Goal: Transaction & Acquisition: Obtain resource

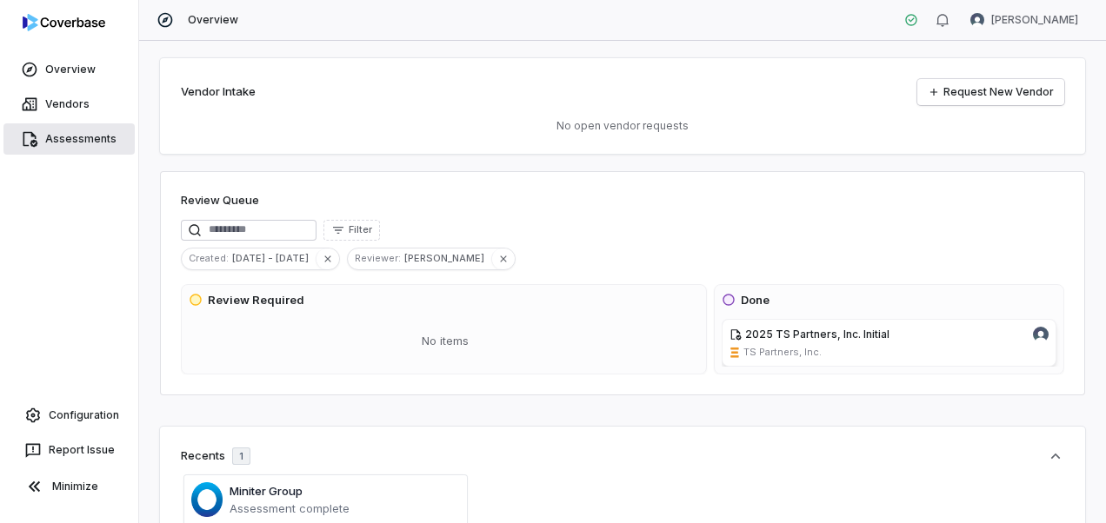
click at [72, 136] on link "Assessments" at bounding box center [68, 138] width 131 height 31
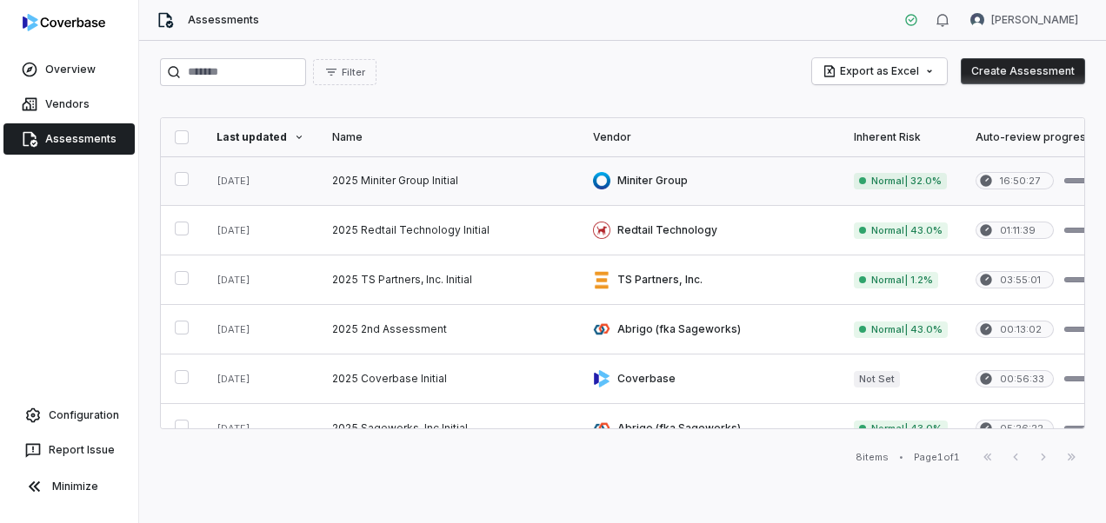
click at [369, 183] on link at bounding box center [448, 181] width 261 height 49
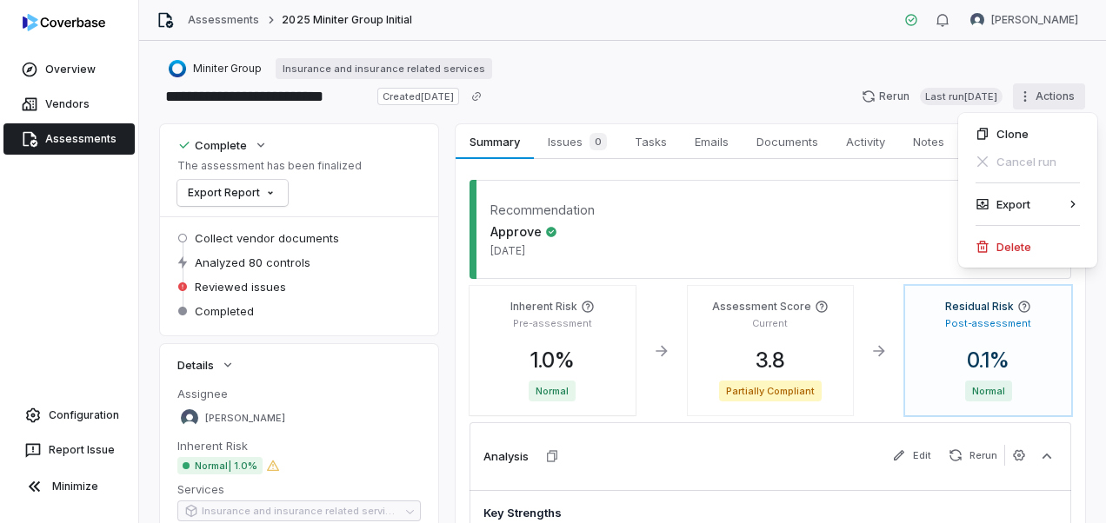
click at [1018, 98] on html "**********" at bounding box center [553, 261] width 1106 height 523
click at [636, 90] on html "**********" at bounding box center [553, 261] width 1106 height 523
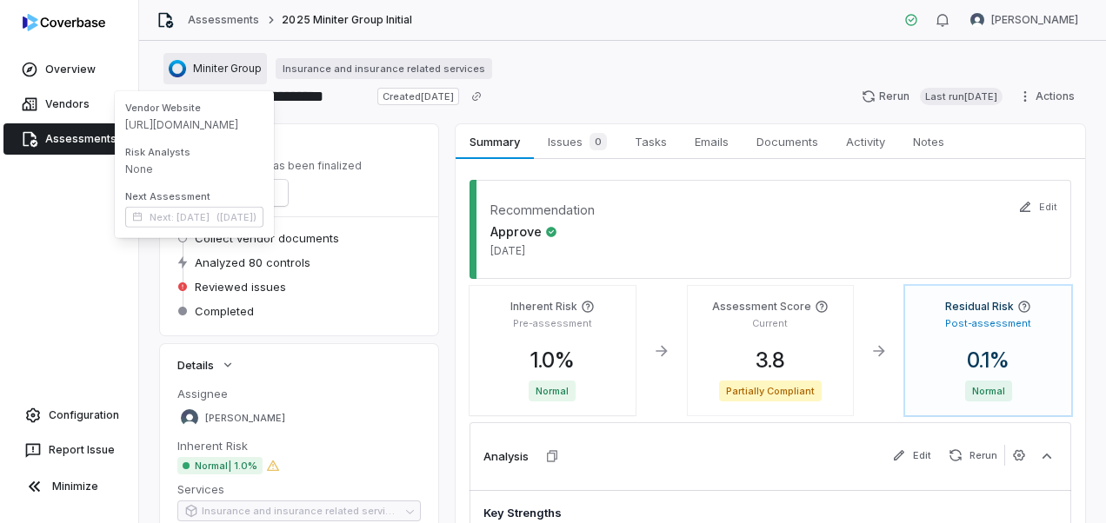
click at [214, 70] on span "Miniter Group" at bounding box center [227, 69] width 69 height 14
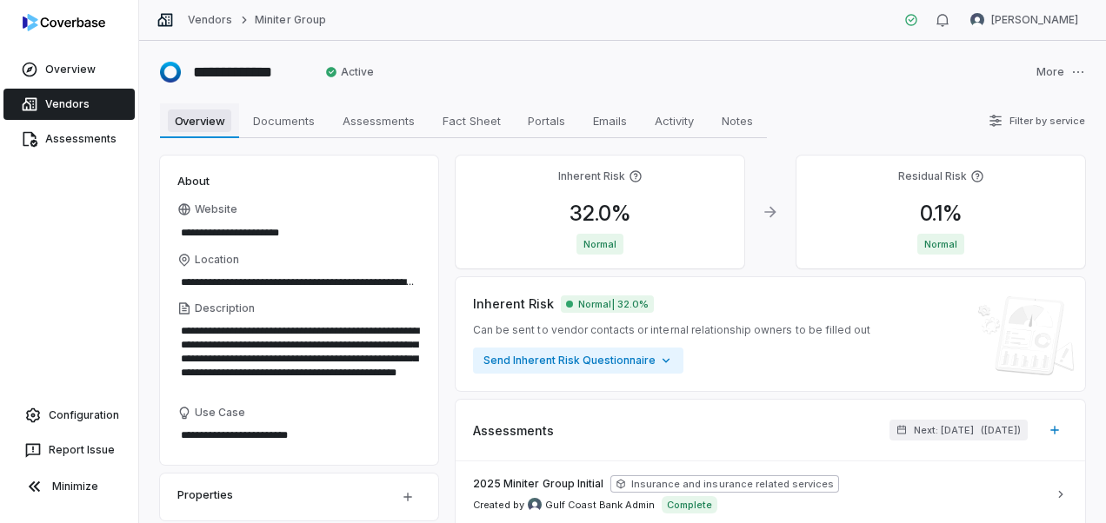
click at [207, 124] on span "Overview" at bounding box center [200, 121] width 64 height 23
type textarea "*"
click at [1068, 69] on html "**********" at bounding box center [553, 261] width 1106 height 523
click at [905, 91] on html "**********" at bounding box center [553, 261] width 1106 height 523
click at [100, 101] on link "Vendors" at bounding box center [68, 104] width 131 height 31
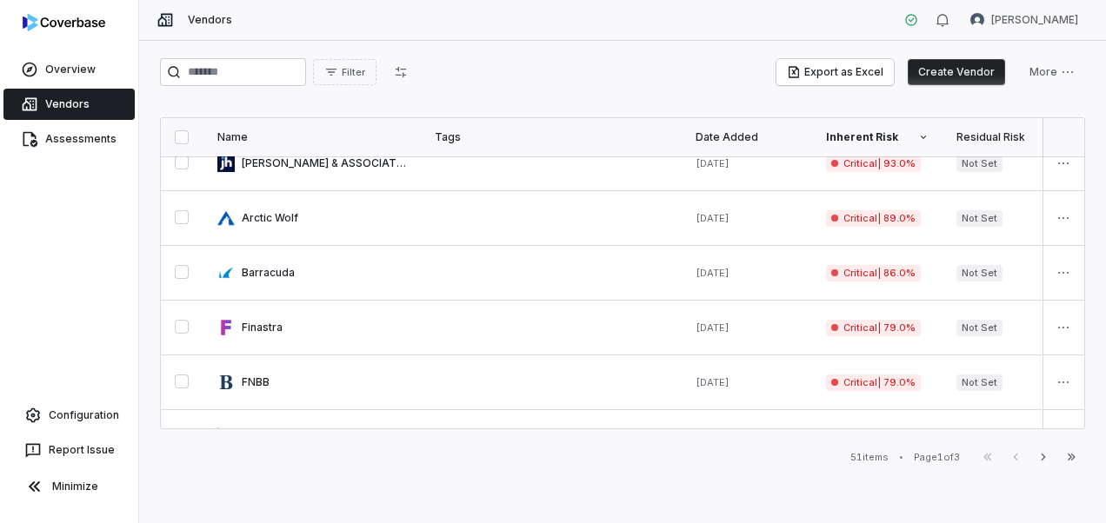
scroll to position [261, 0]
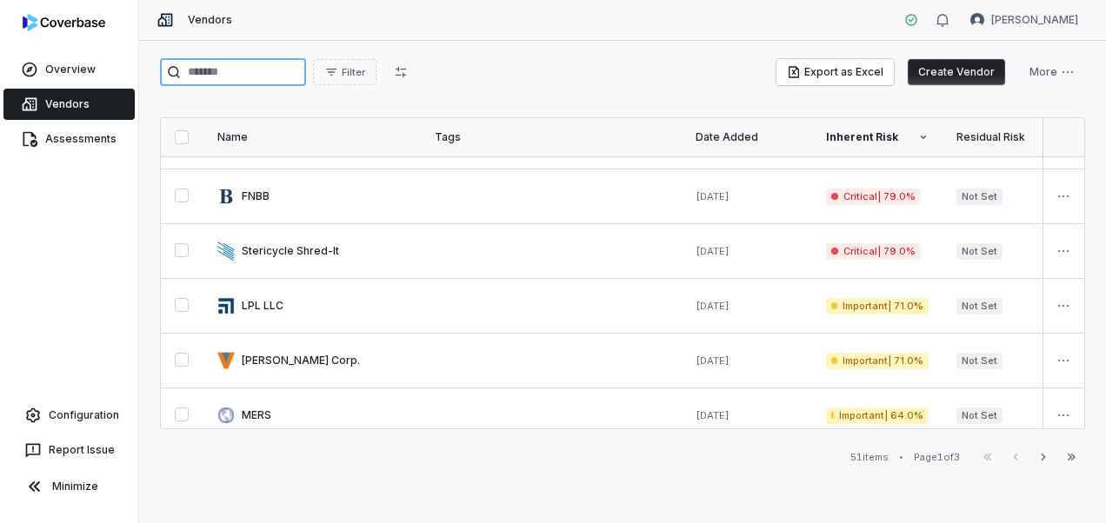
click at [222, 77] on input "search" at bounding box center [233, 72] width 146 height 28
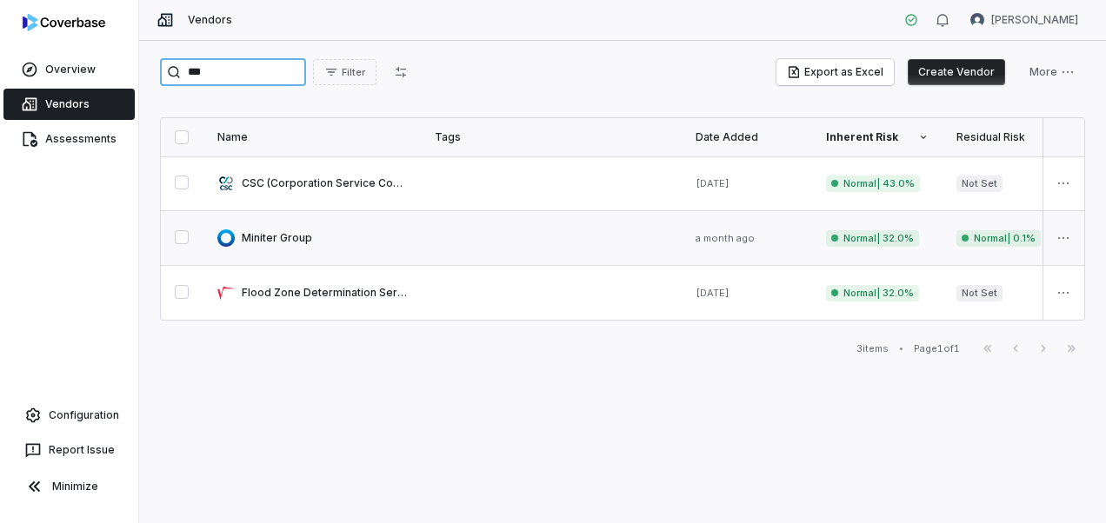
type input "***"
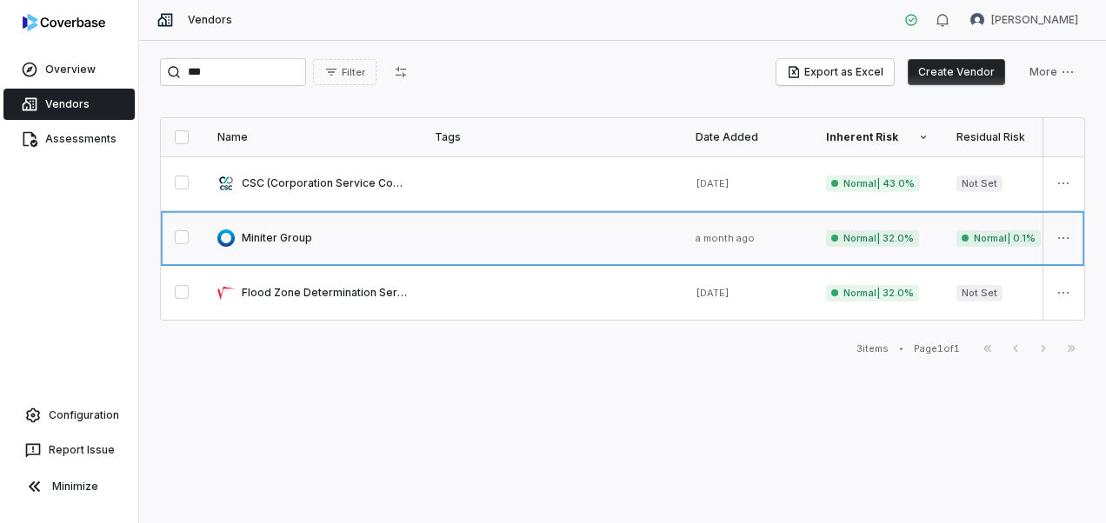
click at [276, 232] on link at bounding box center [311, 238] width 217 height 54
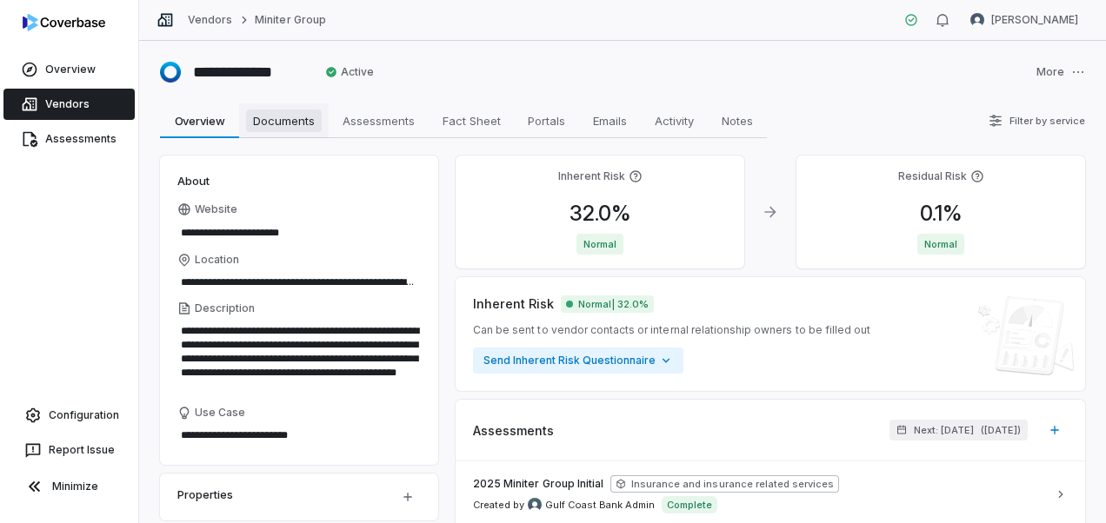
click at [283, 125] on span "Documents" at bounding box center [284, 121] width 76 height 23
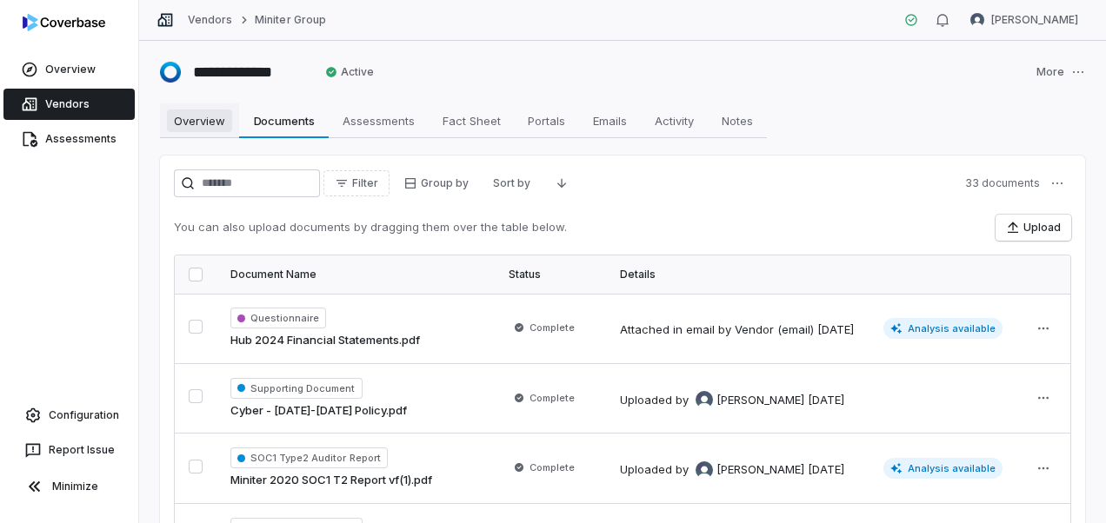
click at [193, 121] on span "Overview" at bounding box center [199, 121] width 65 height 23
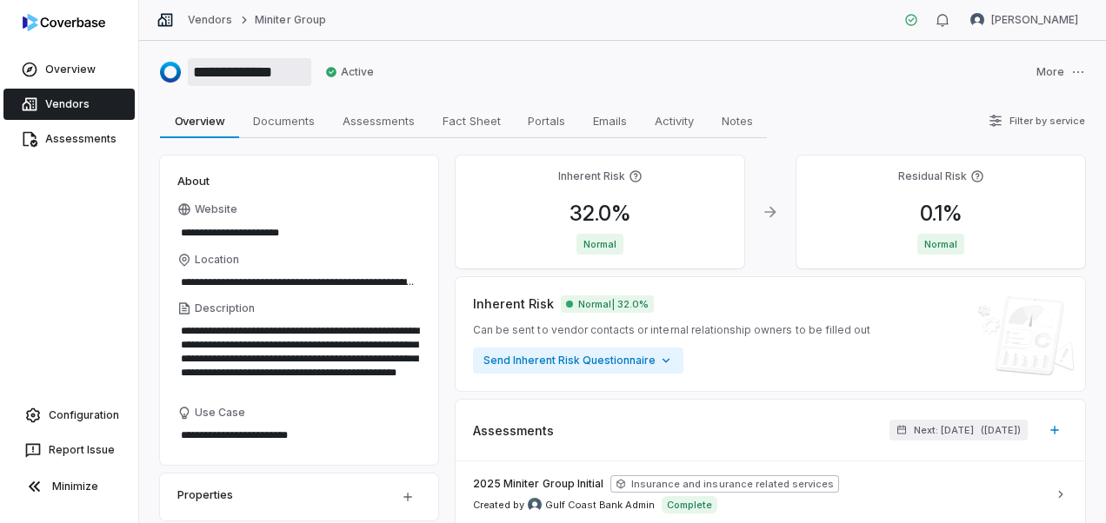
click at [254, 78] on input "**********" at bounding box center [249, 72] width 123 height 28
click at [184, 75] on div "**********" at bounding box center [235, 72] width 151 height 28
click at [170, 77] on div "**********" at bounding box center [235, 72] width 151 height 28
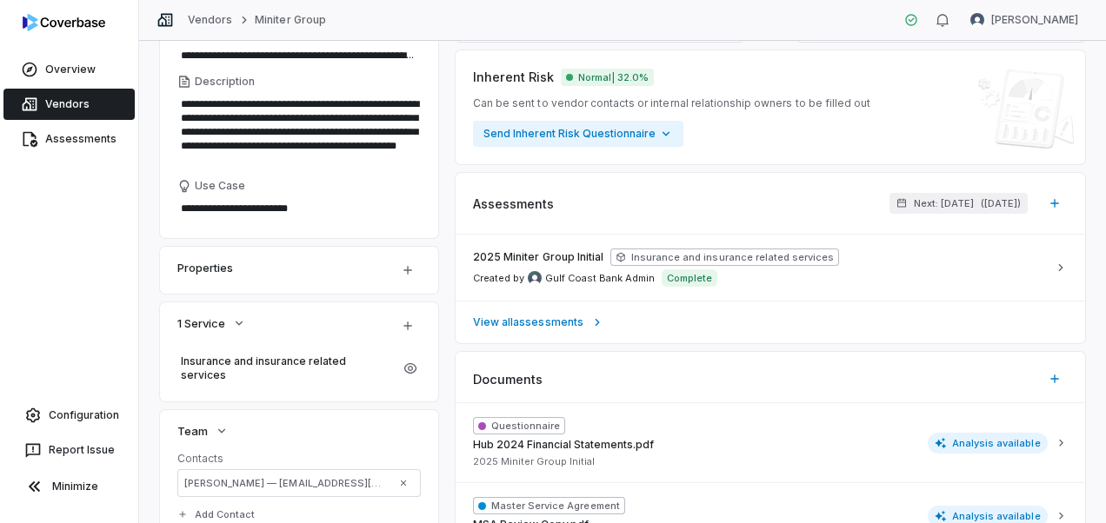
scroll to position [261, 0]
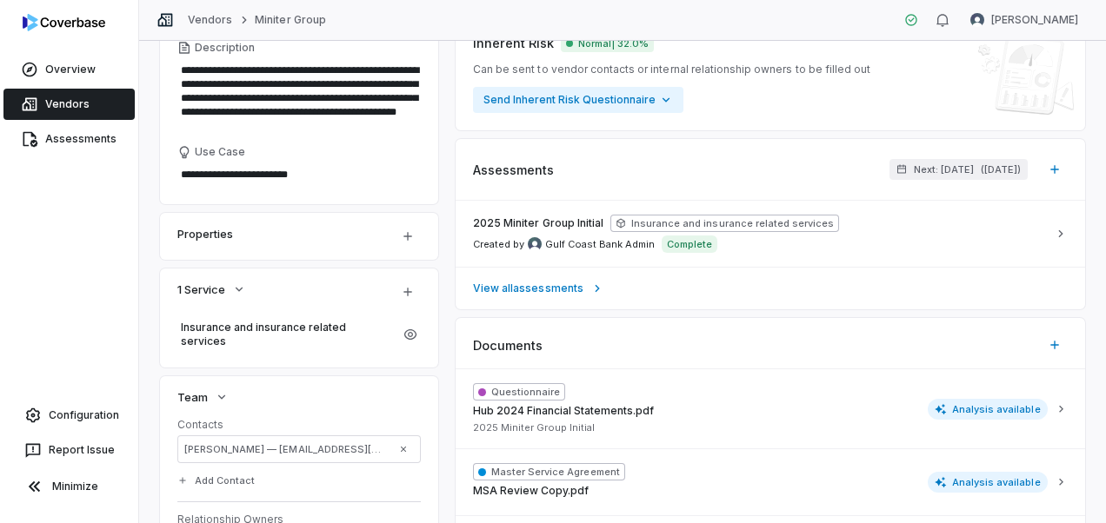
click at [443, 256] on div "**********" at bounding box center [622, 392] width 925 height 995
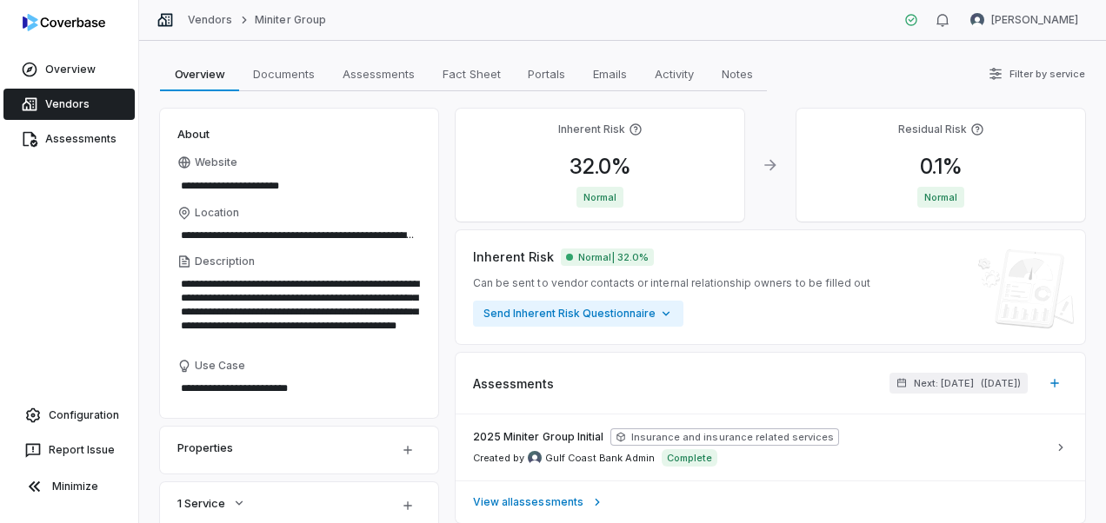
scroll to position [0, 0]
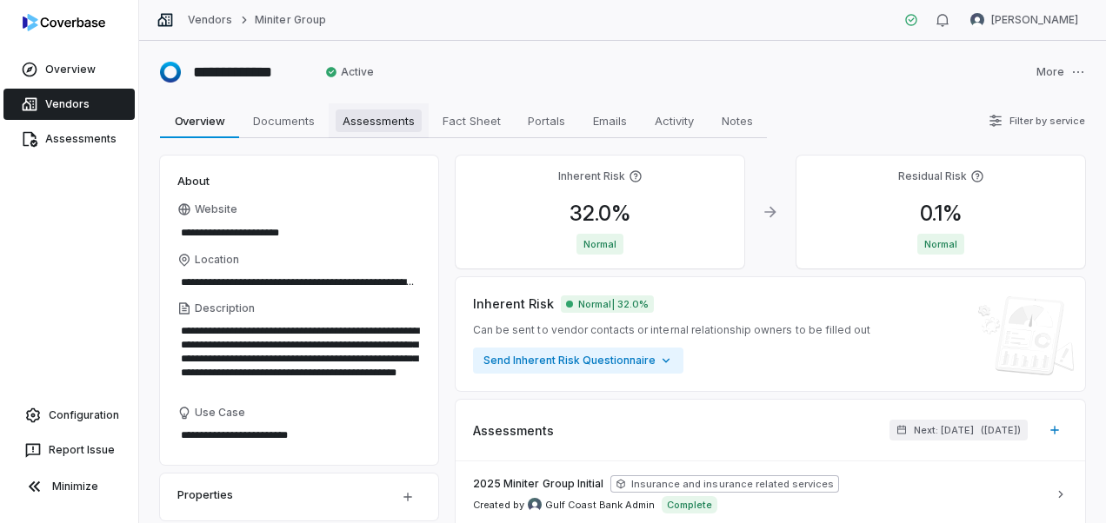
click at [416, 122] on span "Assessments" at bounding box center [379, 121] width 86 height 23
type textarea "*"
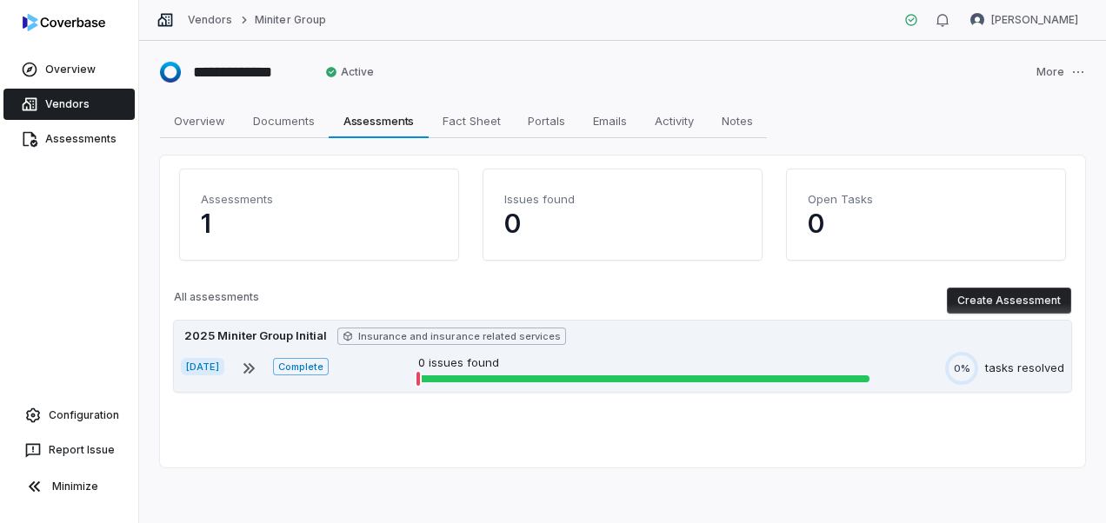
click at [304, 337] on div "2025 Miniter Group Initial" at bounding box center [256, 336] width 150 height 17
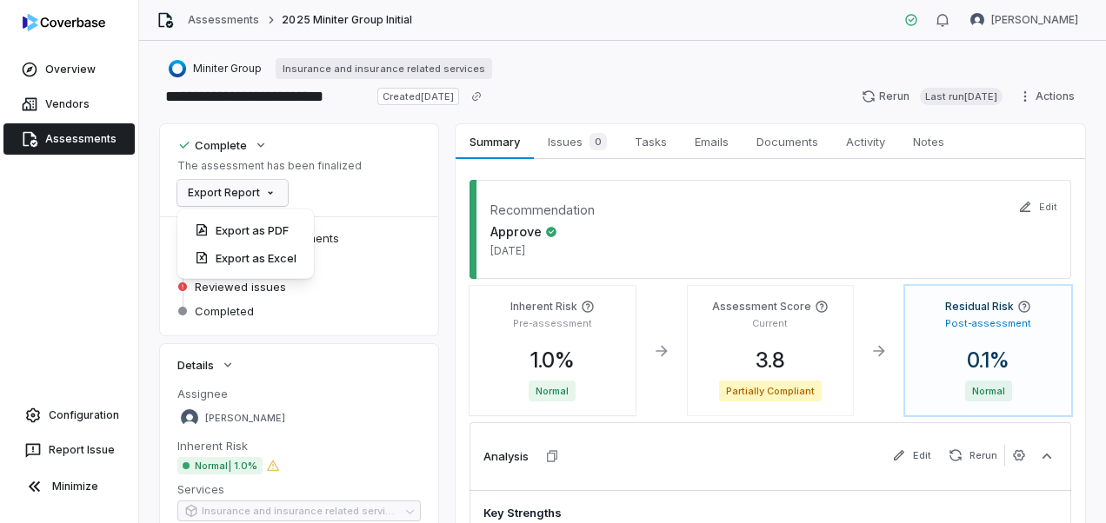
click at [281, 190] on html "**********" at bounding box center [553, 261] width 1106 height 523
click at [272, 230] on div "Export as PDF" at bounding box center [245, 231] width 123 height 28
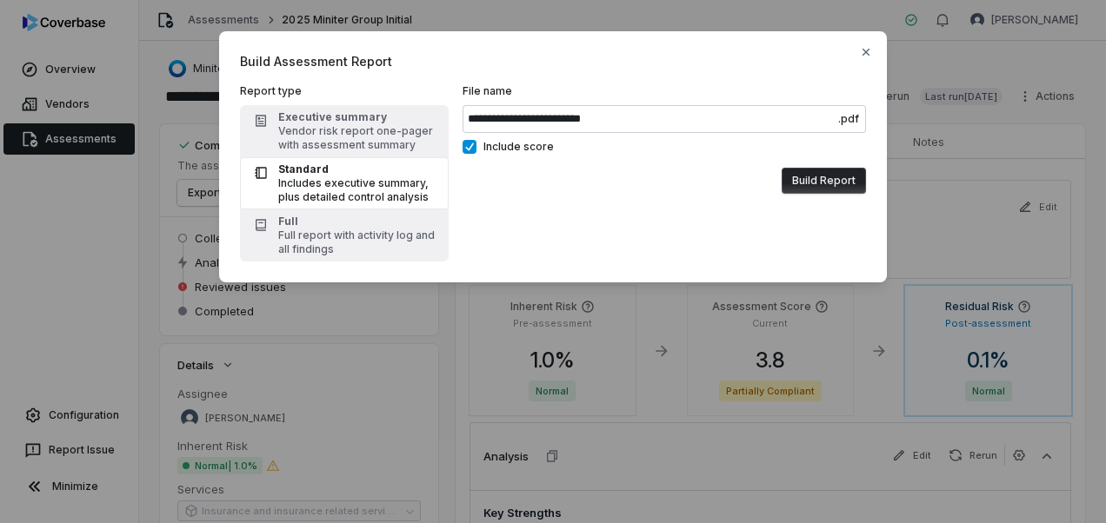
click at [833, 181] on button "Build Report" at bounding box center [824, 181] width 84 height 26
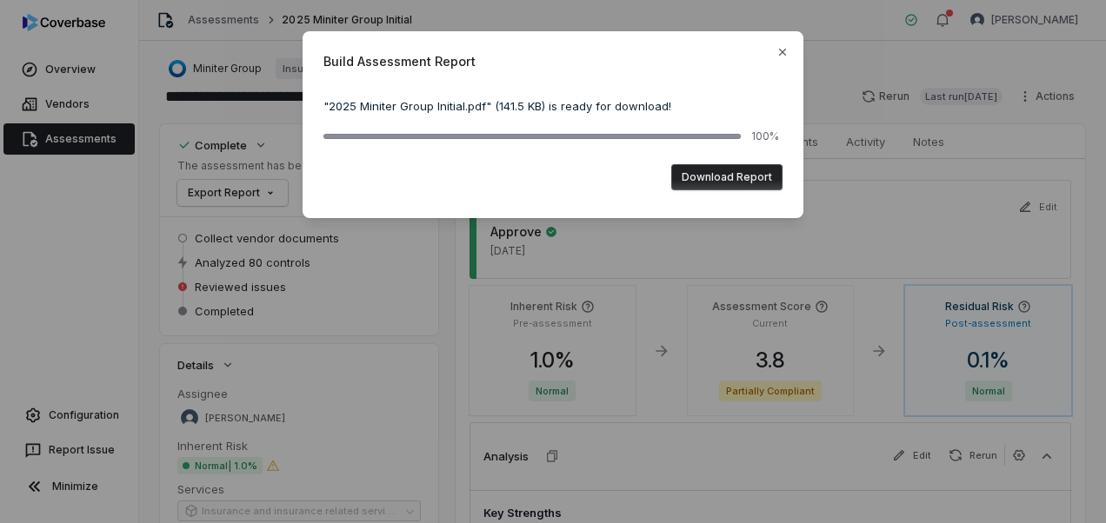
click at [736, 179] on button "Download Report" at bounding box center [726, 177] width 111 height 26
click at [779, 50] on icon "button" at bounding box center [783, 52] width 14 height 14
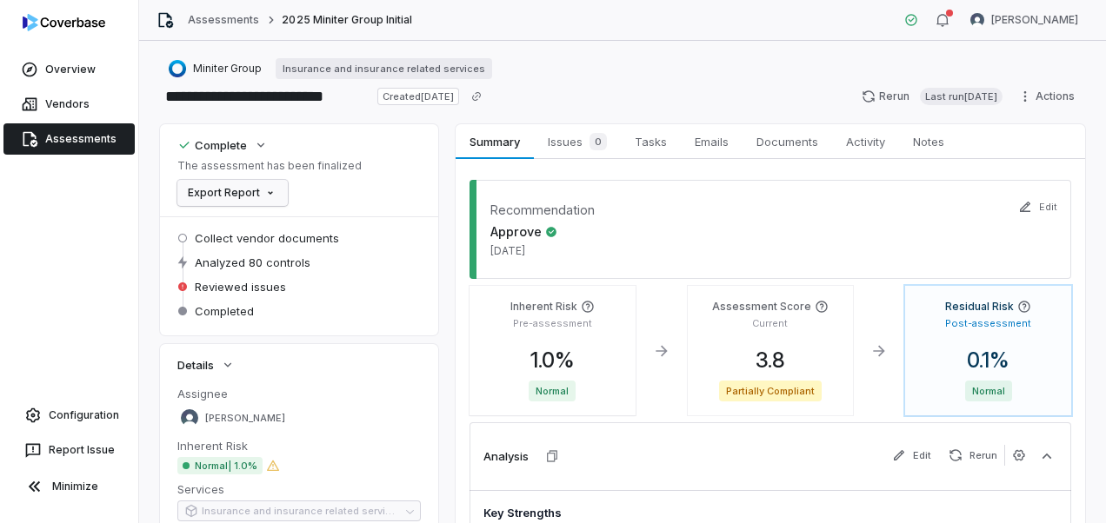
click at [272, 190] on html "**********" at bounding box center [553, 261] width 1106 height 523
click at [270, 224] on div "Export as PDF" at bounding box center [245, 231] width 123 height 28
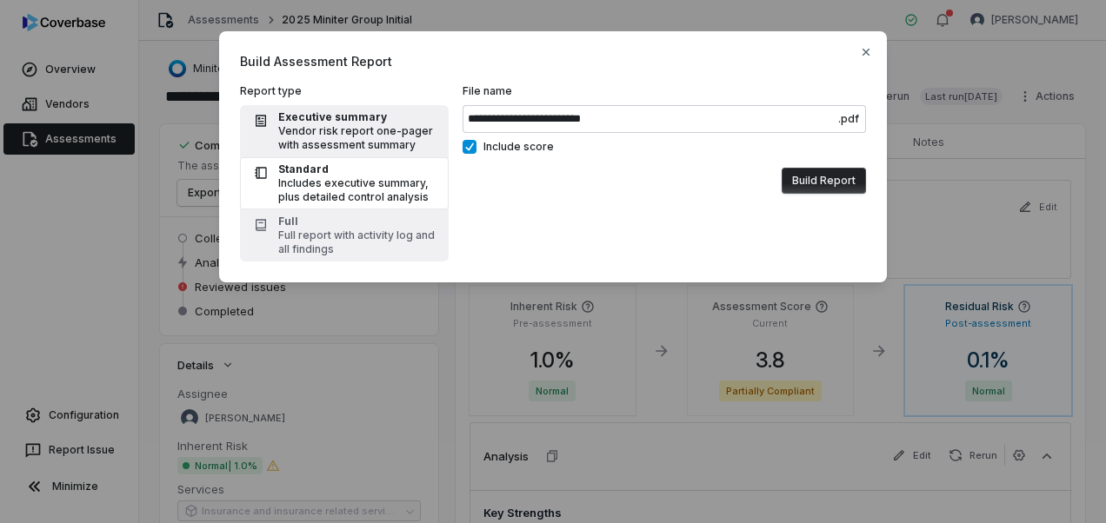
click at [317, 132] on div "Vendor risk report one-pager with assessment summary" at bounding box center [358, 138] width 160 height 28
type input "**********"
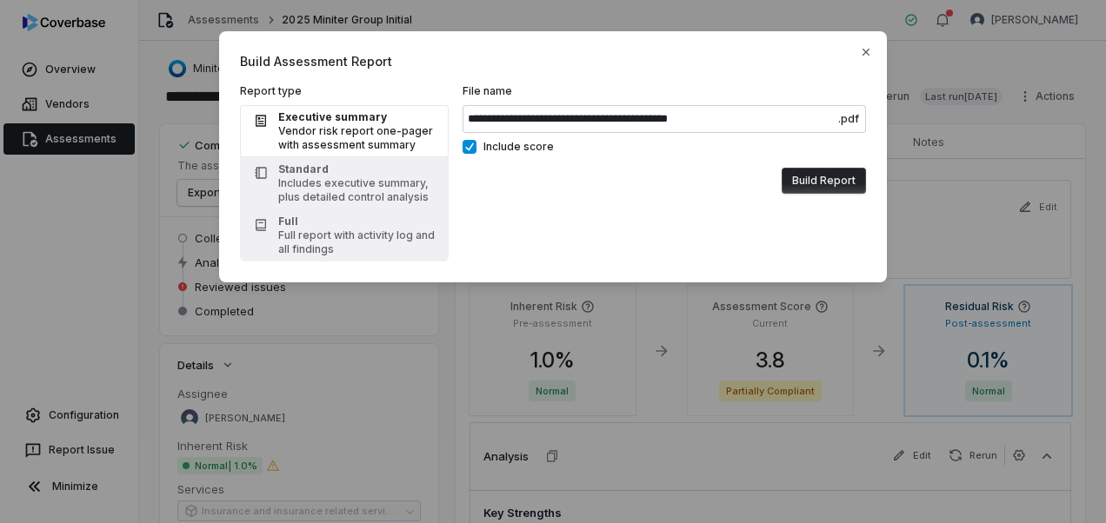
click at [822, 177] on button "Build Report" at bounding box center [824, 181] width 84 height 26
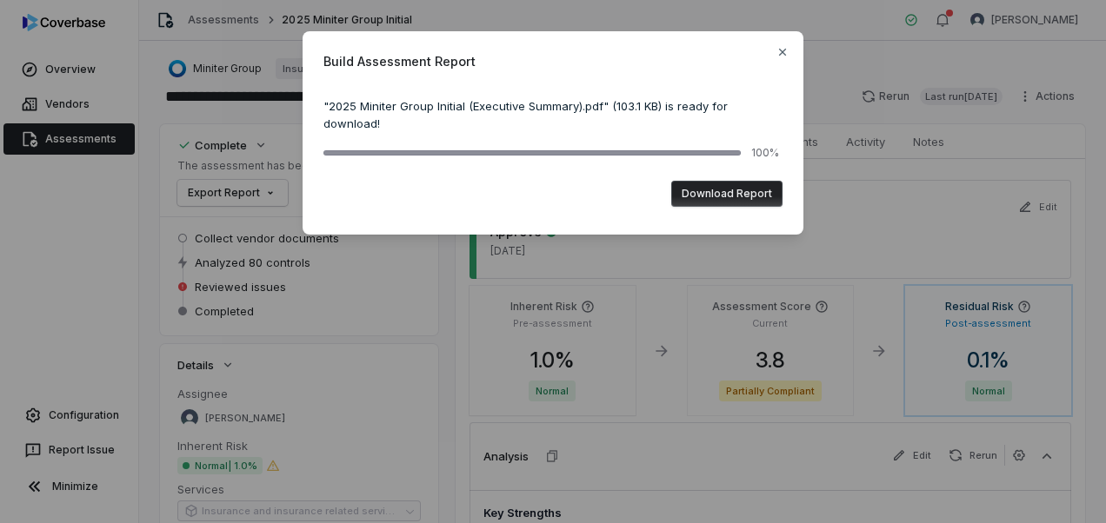
click at [739, 190] on button "Download Report" at bounding box center [726, 194] width 111 height 26
click at [778, 38] on div "Build Assessment Report " 2025 Miniter Group Initial (Executive Summary).pdf " …" at bounding box center [553, 132] width 501 height 203
click at [780, 50] on icon "button" at bounding box center [782, 52] width 7 height 7
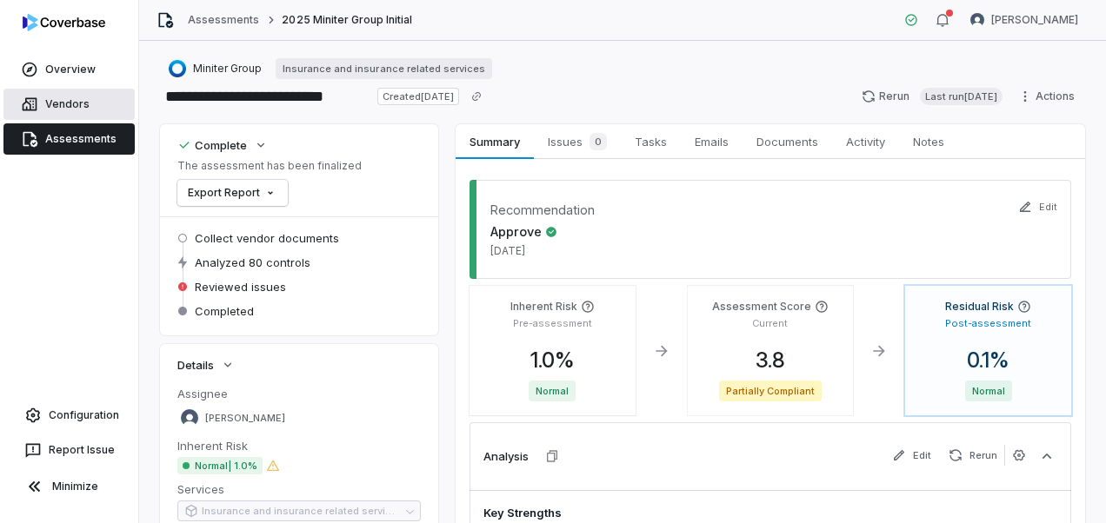
click at [64, 96] on link "Vendors" at bounding box center [68, 104] width 131 height 31
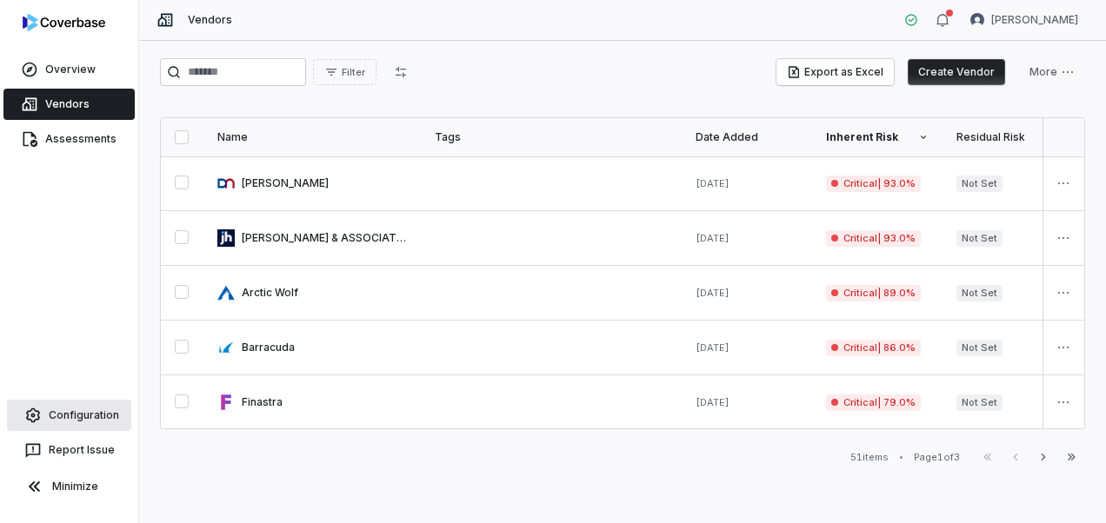
click at [58, 404] on link "Configuration" at bounding box center [69, 415] width 124 height 31
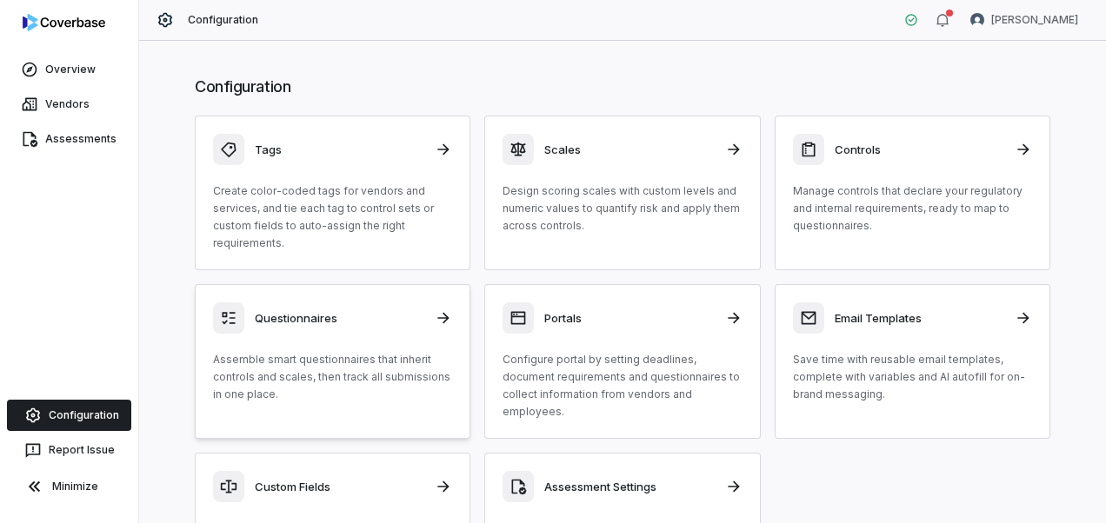
click at [370, 356] on p "Assemble smart questionnaires that inherit controls and scales, then track all …" at bounding box center [332, 377] width 239 height 52
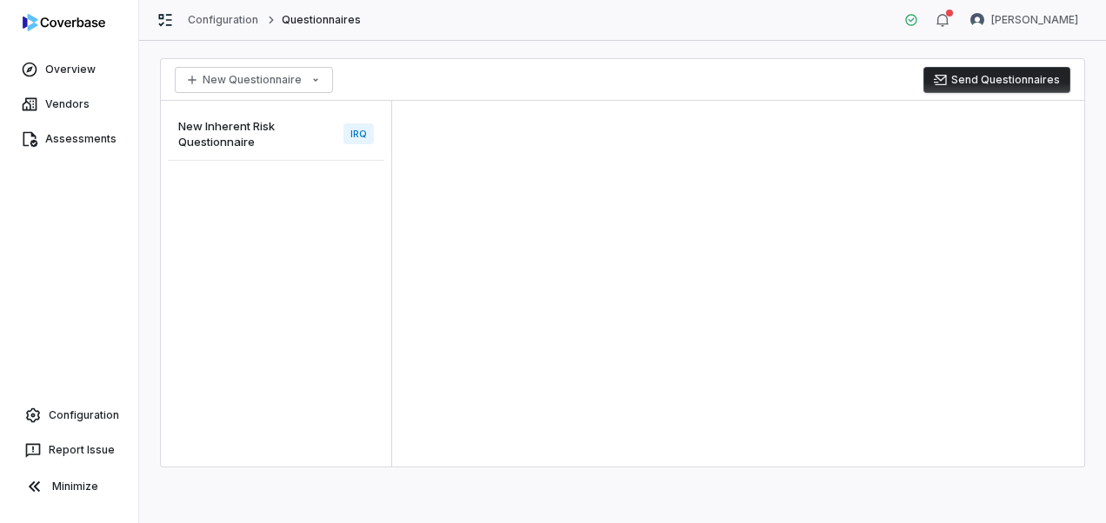
click at [221, 141] on span "New Inherent Risk Questionnaire" at bounding box center [257, 133] width 158 height 31
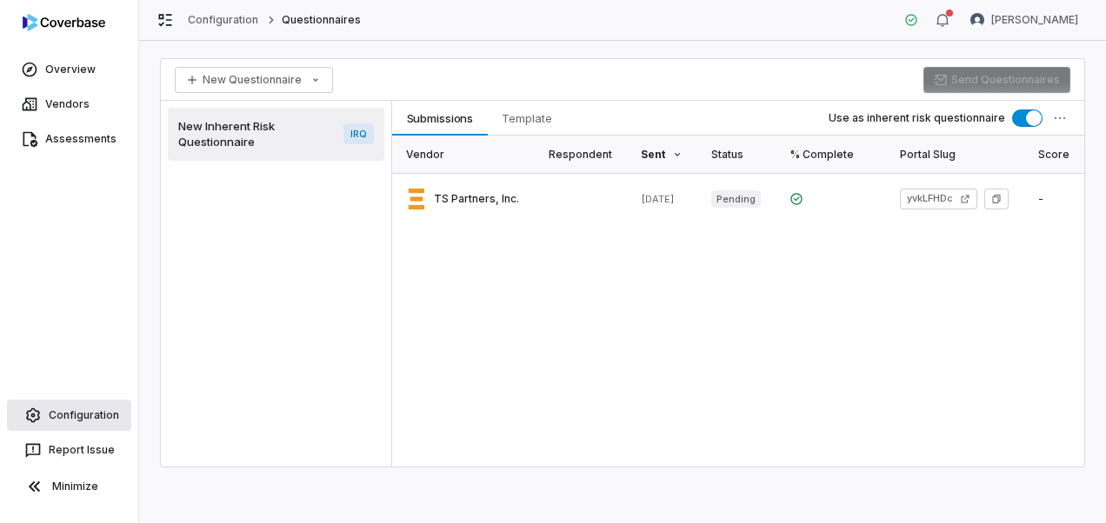
click at [97, 410] on link "Configuration" at bounding box center [69, 415] width 124 height 31
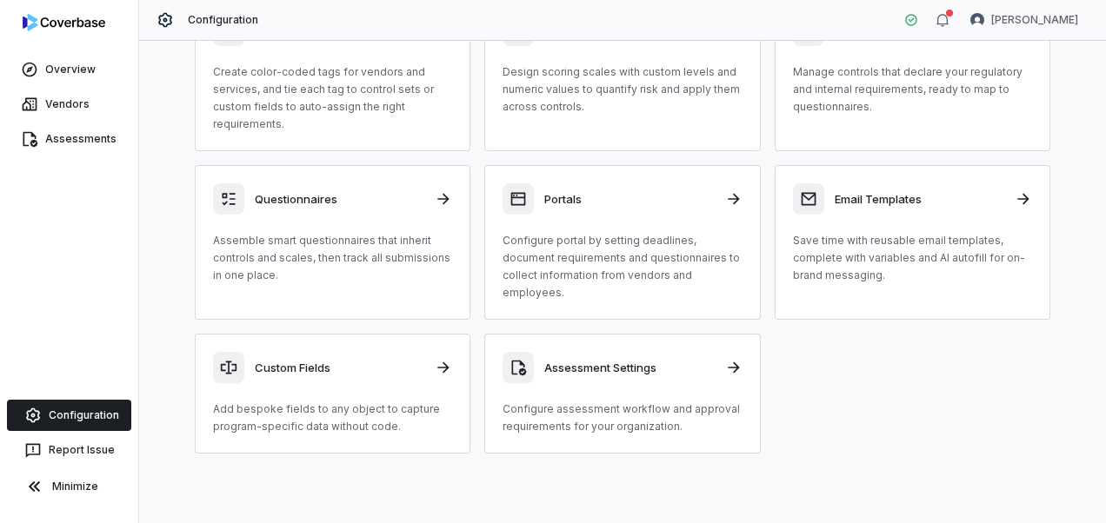
scroll to position [120, 0]
click at [649, 368] on h3 "Assessment Settings" at bounding box center [629, 367] width 170 height 16
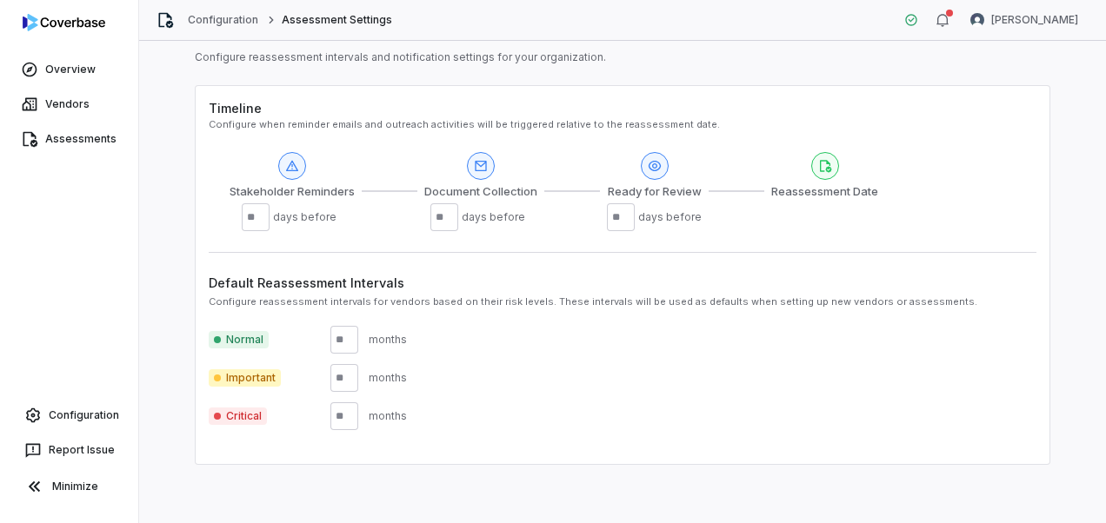
scroll to position [446, 0]
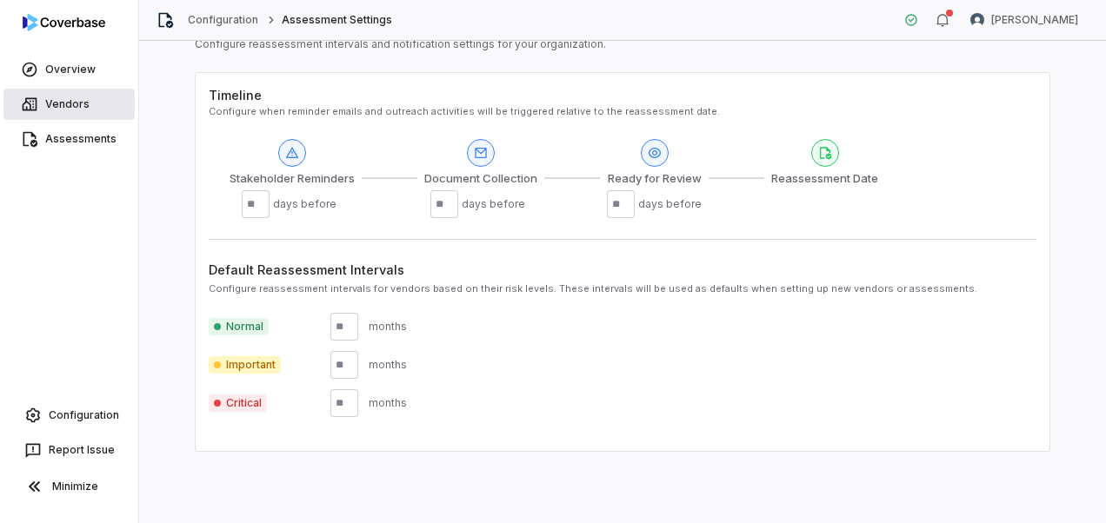
click at [68, 104] on link "Vendors" at bounding box center [68, 104] width 131 height 31
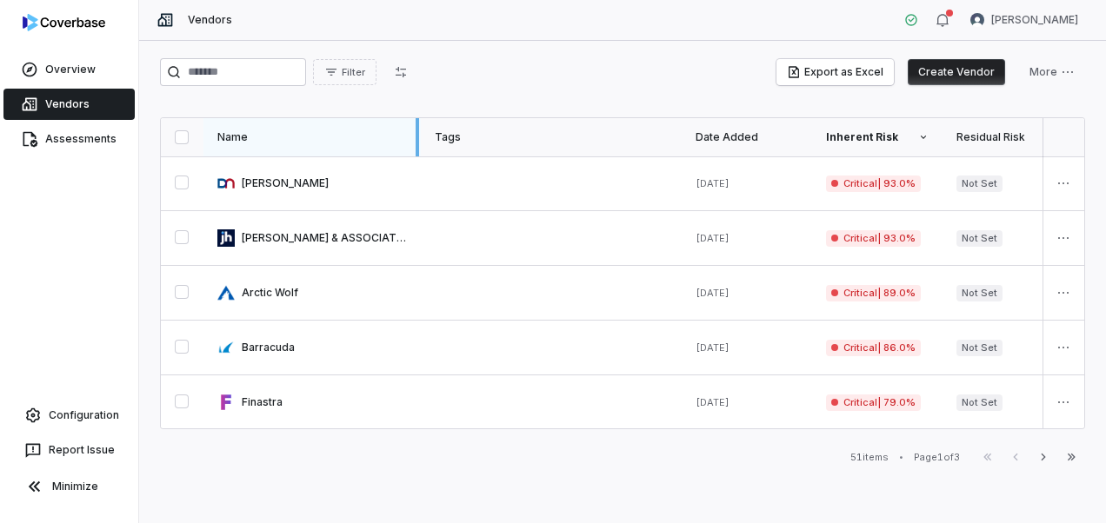
click at [417, 139] on div at bounding box center [417, 137] width 3 height 38
drag, startPoint x: 678, startPoint y: 135, endPoint x: 503, endPoint y: 132, distance: 175.7
click at [508, 132] on div at bounding box center [509, 137] width 3 height 38
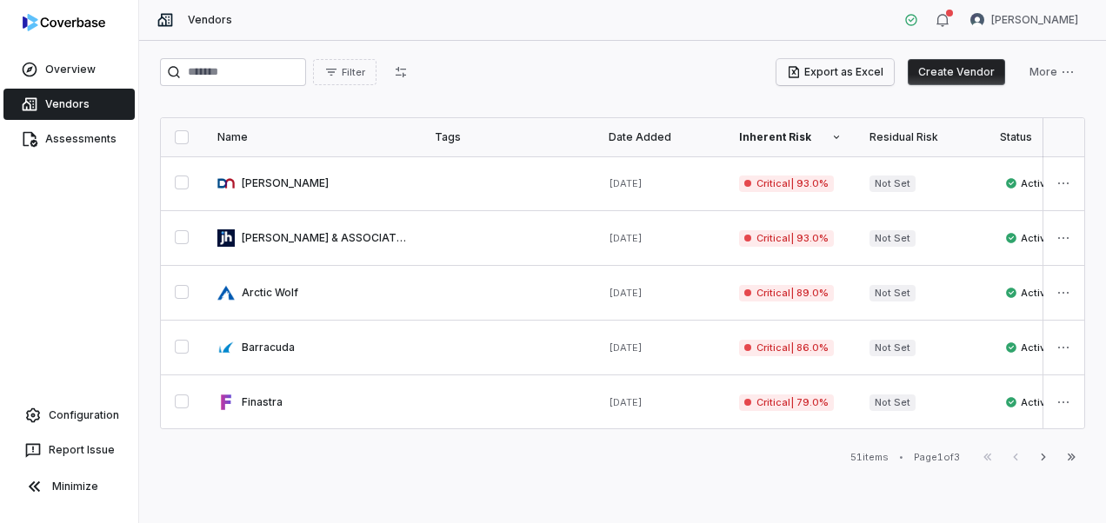
click at [823, 76] on button "Export as Excel" at bounding box center [834, 72] width 117 height 26
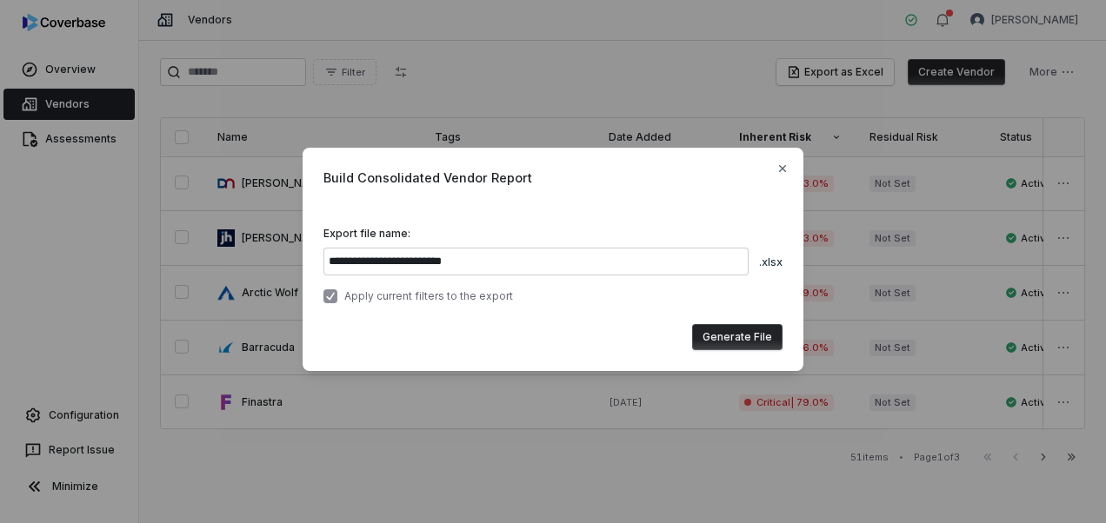
click at [716, 339] on button "Generate File" at bounding box center [737, 337] width 90 height 26
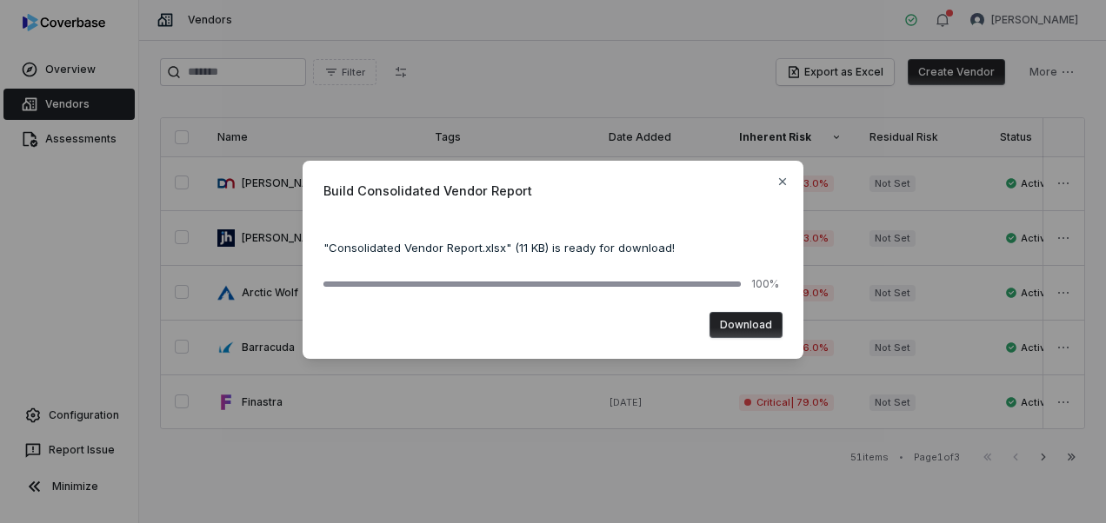
click at [745, 333] on button "Download" at bounding box center [746, 325] width 73 height 26
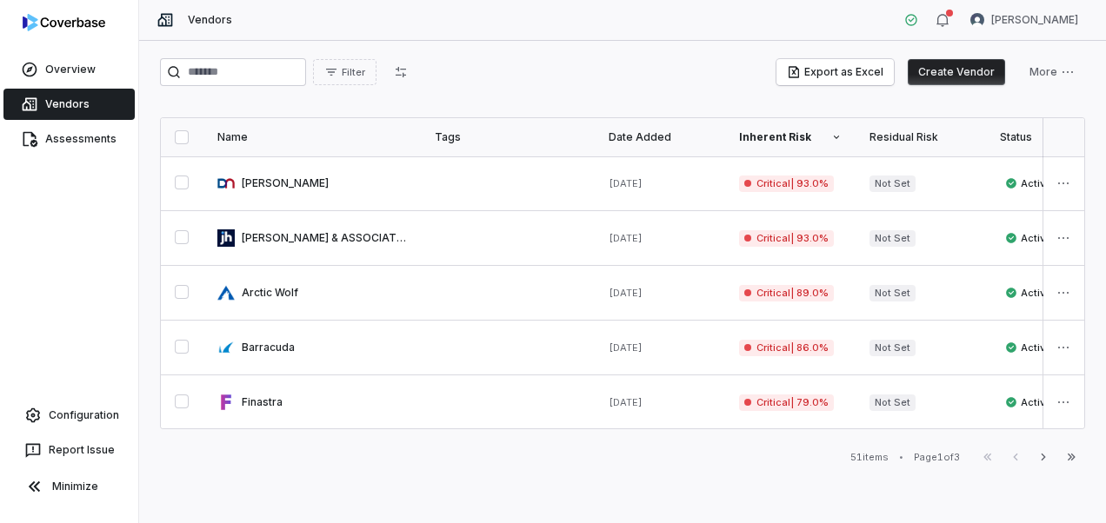
click at [589, 53] on div "Filter Export as Excel Create Vendor More Name Tags Date Added Inherent Risk Re…" at bounding box center [622, 282] width 967 height 483
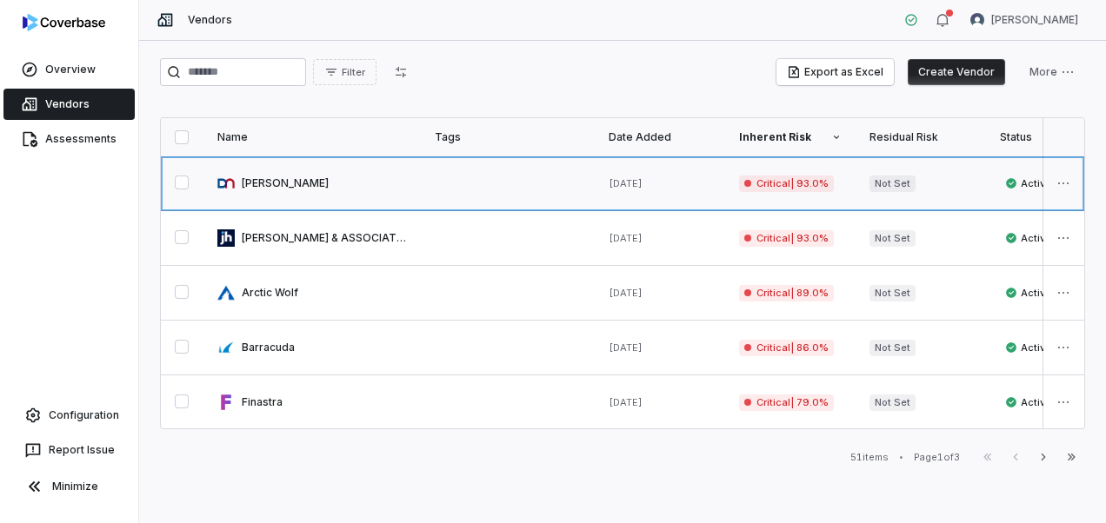
click at [242, 177] on link at bounding box center [311, 184] width 217 height 54
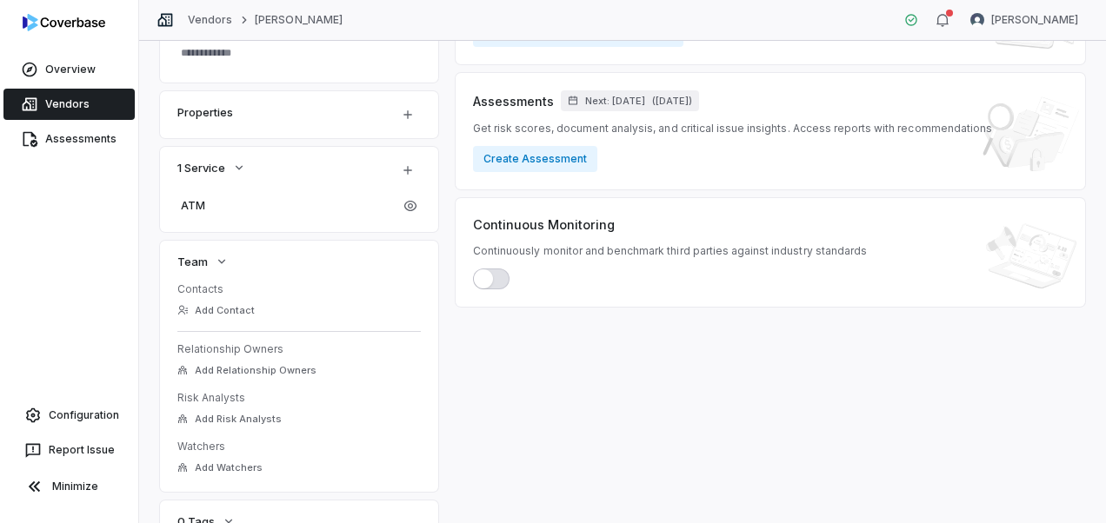
scroll to position [261, 0]
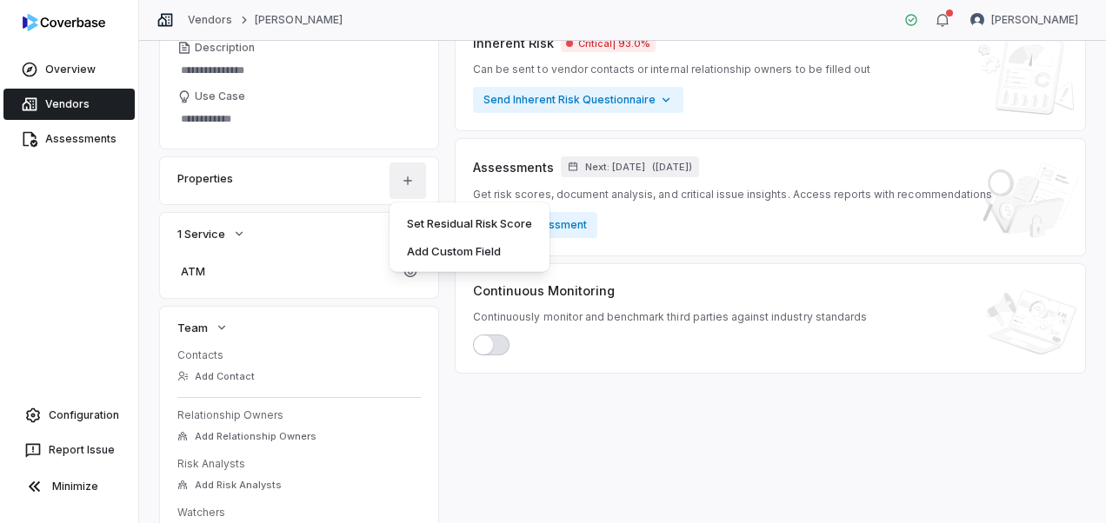
click at [417, 187] on html "**********" at bounding box center [553, 261] width 1106 height 523
click at [449, 318] on html "**********" at bounding box center [553, 261] width 1106 height 523
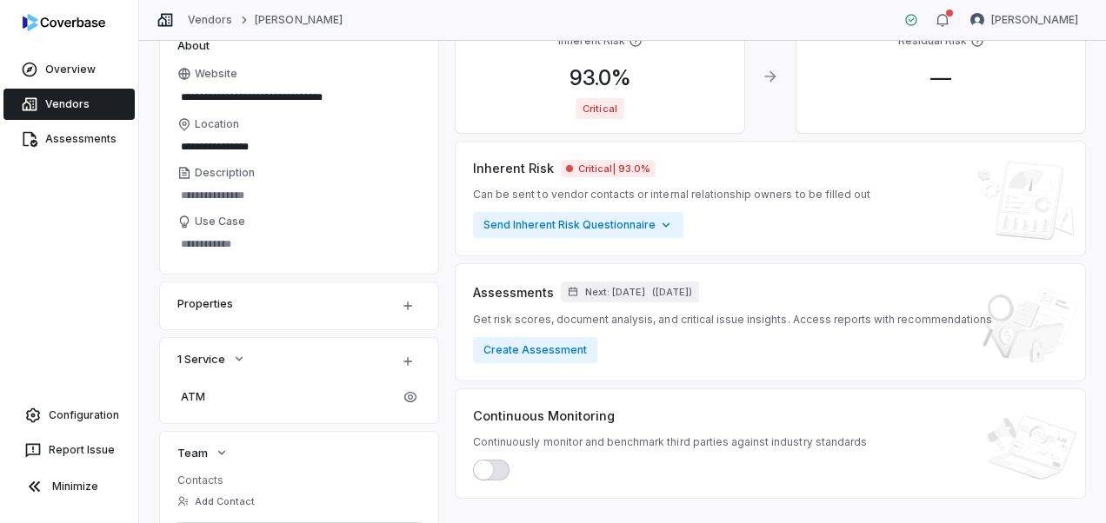
scroll to position [12, 0]
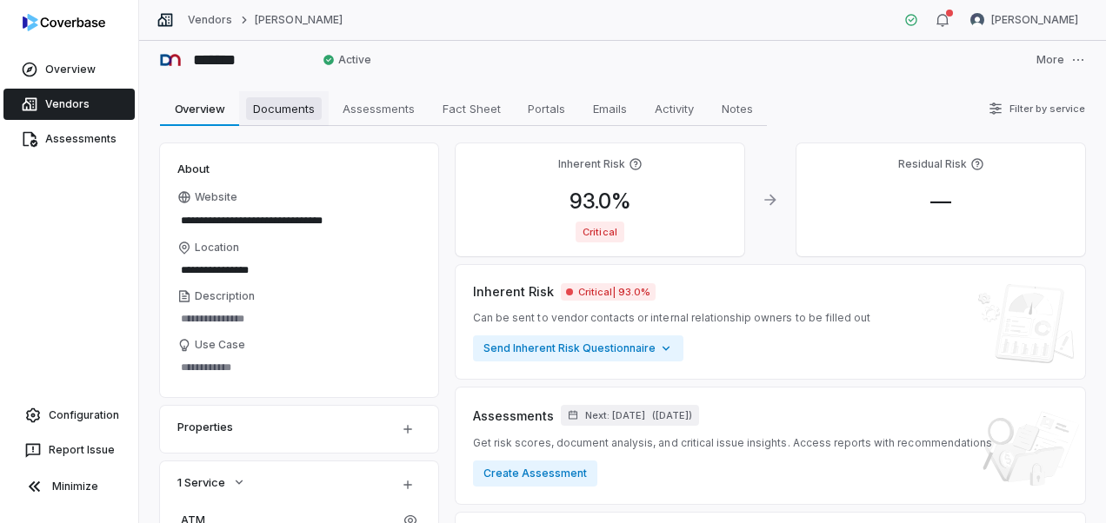
click at [273, 101] on span "Documents" at bounding box center [284, 108] width 76 height 23
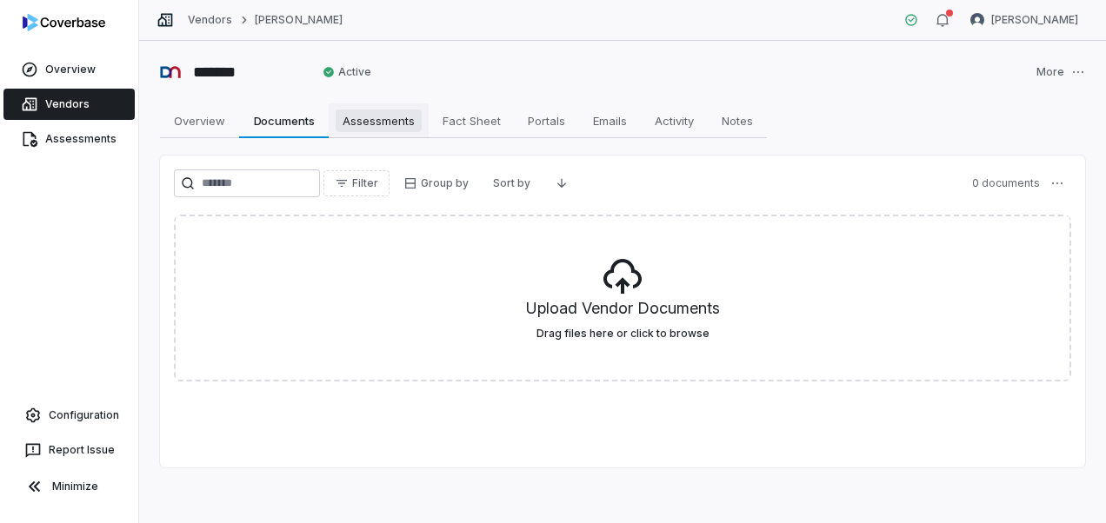
click at [363, 114] on span "Assessments" at bounding box center [379, 121] width 86 height 23
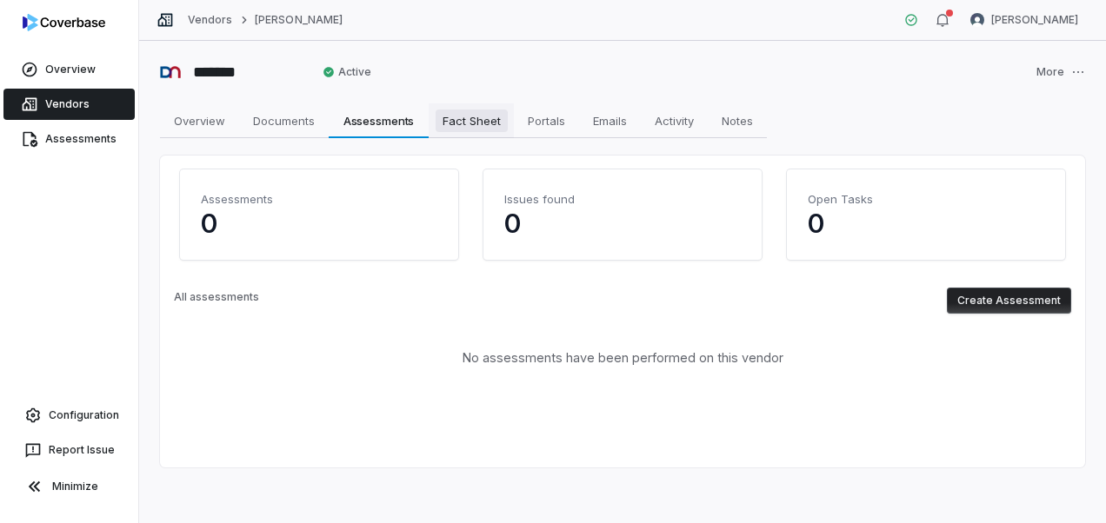
click at [470, 118] on span "Fact Sheet" at bounding box center [472, 121] width 72 height 23
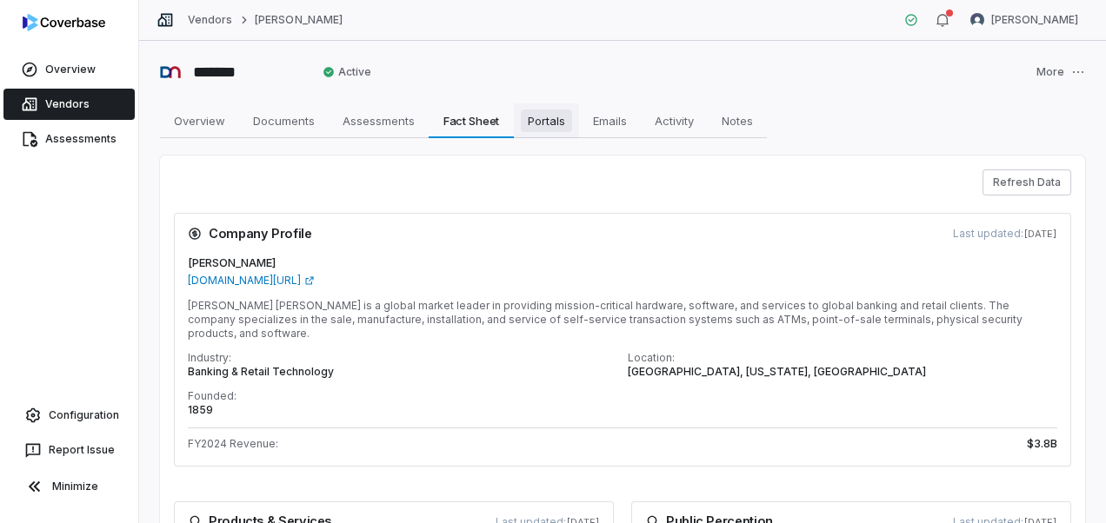
click at [534, 112] on span "Portals" at bounding box center [546, 121] width 51 height 23
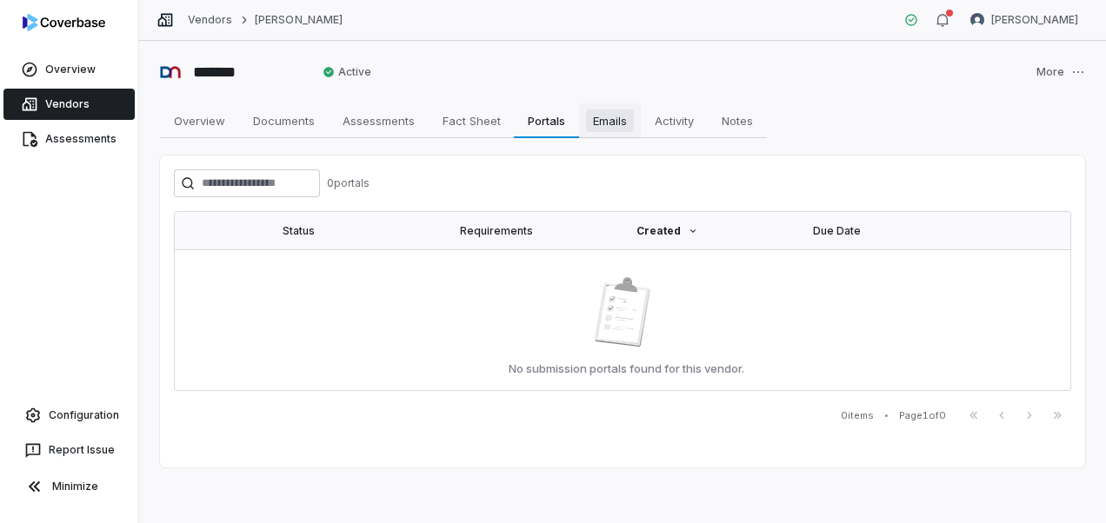
click at [610, 122] on span "Emails" at bounding box center [610, 121] width 48 height 23
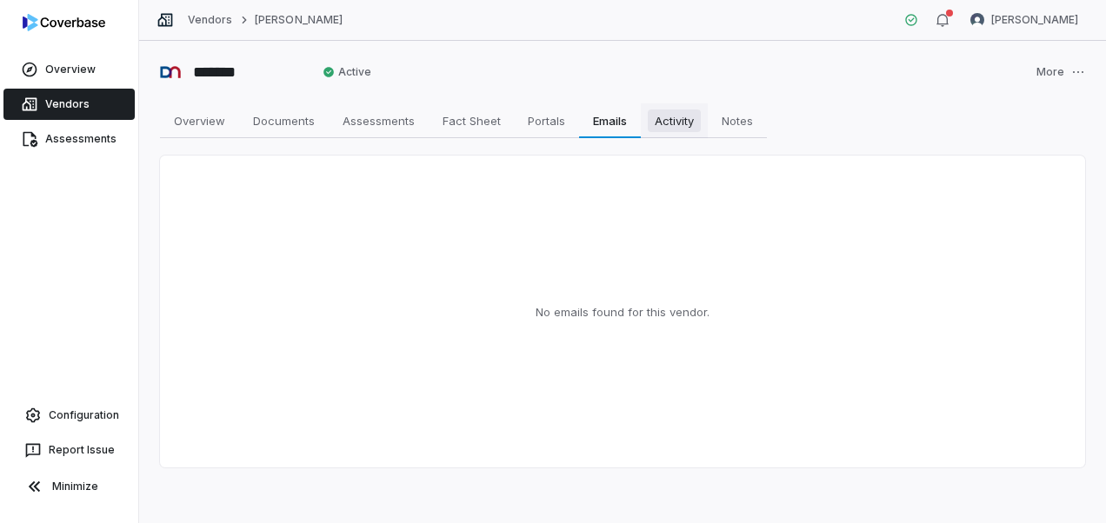
click at [675, 122] on span "Activity" at bounding box center [674, 121] width 53 height 23
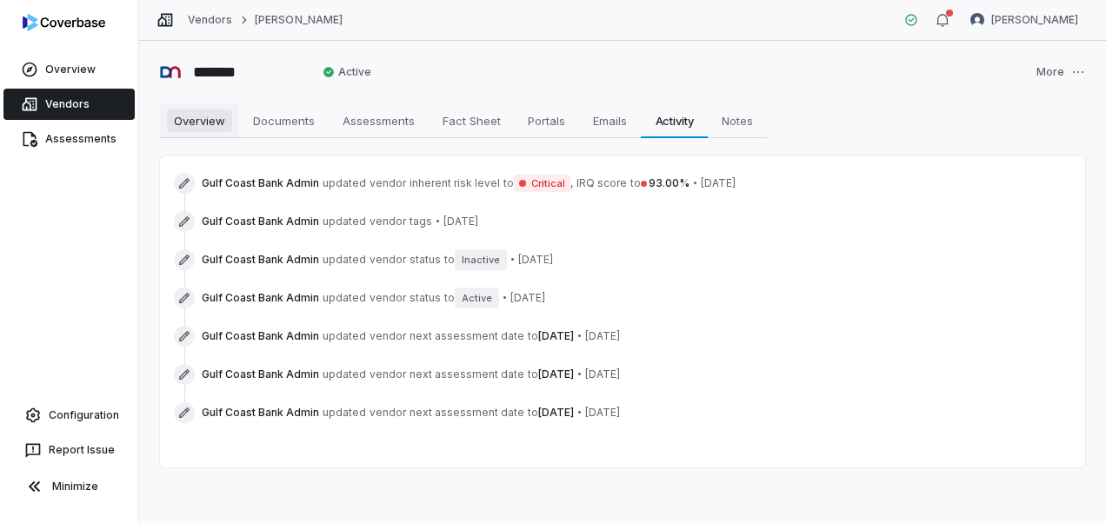
click at [219, 117] on span "Overview" at bounding box center [199, 121] width 65 height 23
type textarea "*"
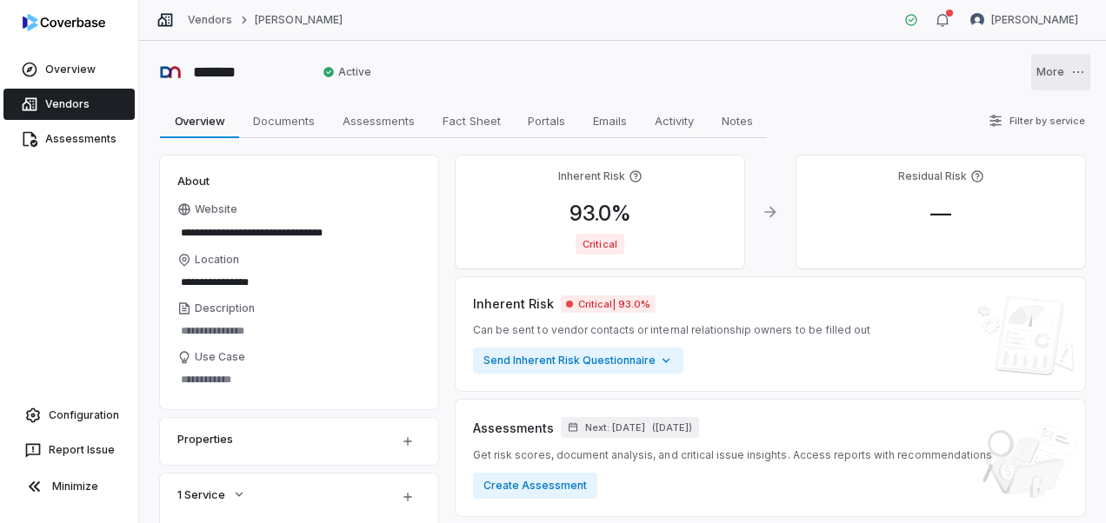
click at [1062, 71] on html "**********" at bounding box center [553, 261] width 1106 height 523
click at [856, 70] on html "**********" at bounding box center [553, 261] width 1106 height 523
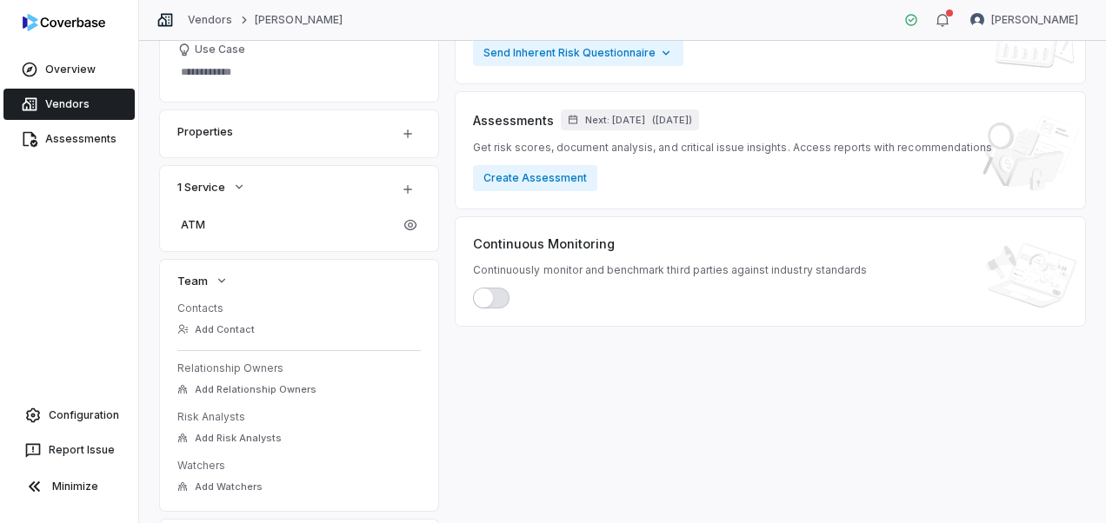
scroll to position [447, 0]
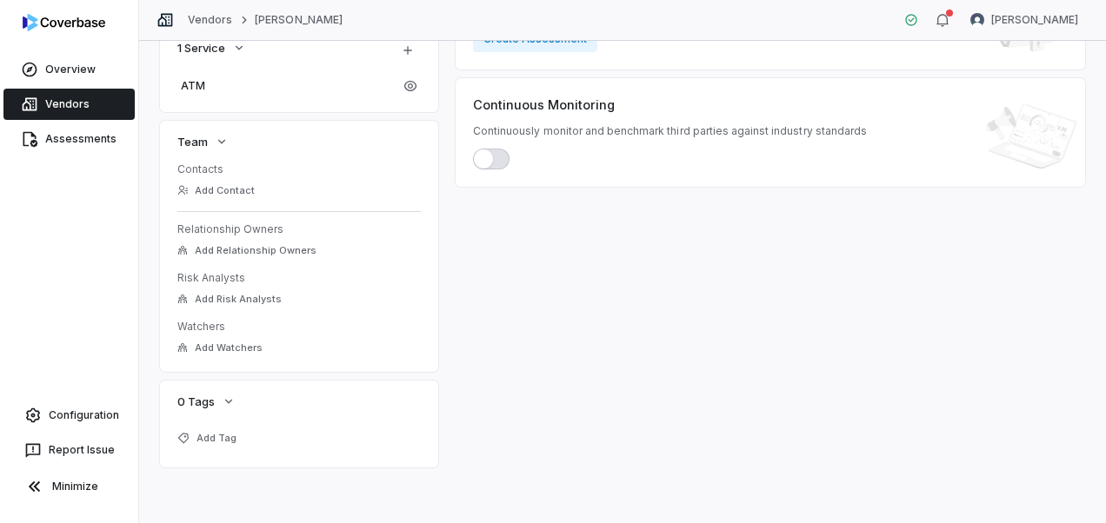
click at [548, 273] on div "Inherent Risk 93.0 % Critical Residual Risk — Inherent Risk Critical | 93.0% Ca…" at bounding box center [771, 88] width 630 height 759
click at [73, 75] on link "Overview" at bounding box center [68, 69] width 131 height 31
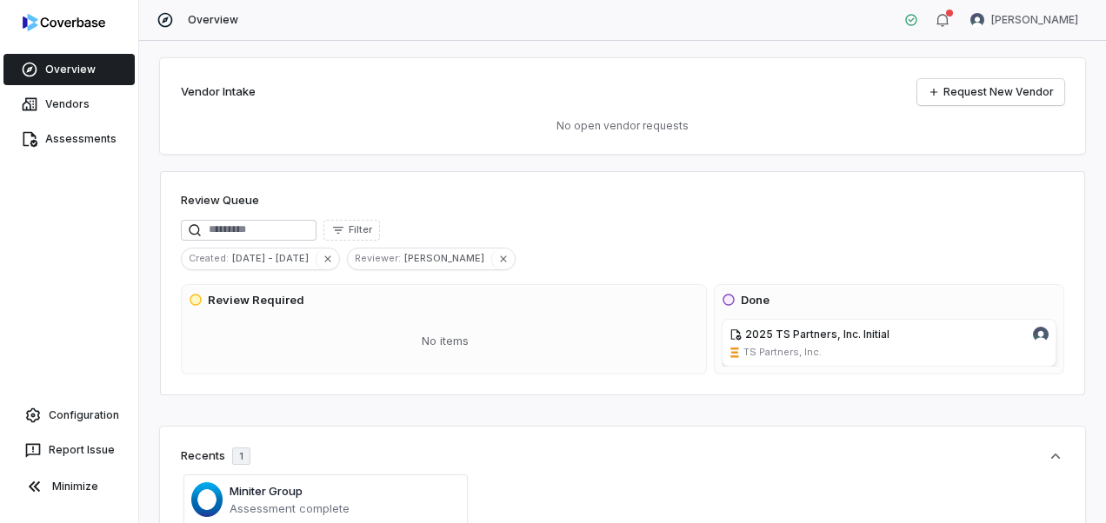
click at [454, 403] on div "Vendor Intake Request New Vendor No open vendor requests Review Queue Filter Cr…" at bounding box center [622, 282] width 967 height 483
click at [96, 413] on link "Configuration" at bounding box center [69, 415] width 124 height 31
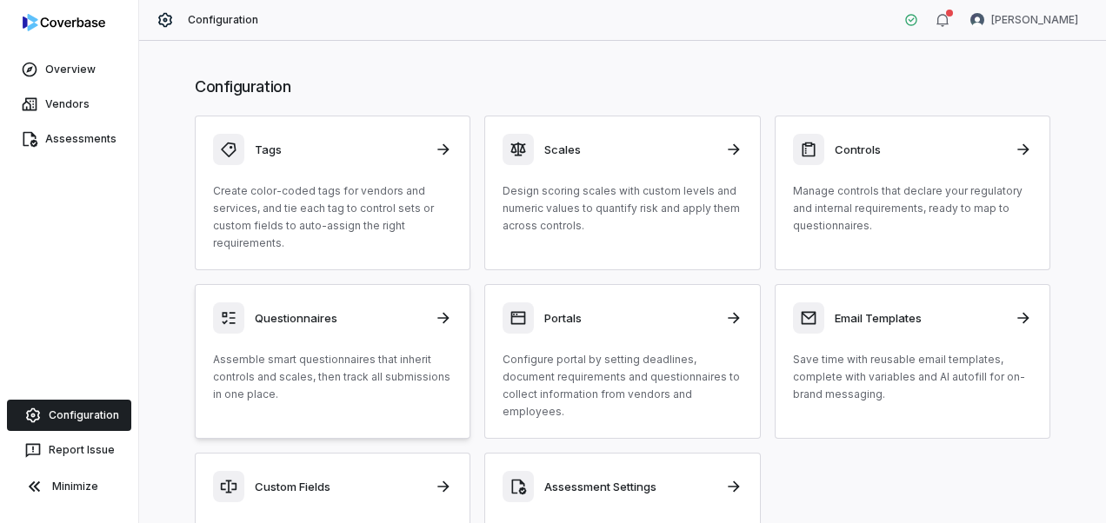
click at [316, 377] on p "Assemble smart questionnaires that inherit controls and scales, then track all …" at bounding box center [332, 377] width 239 height 52
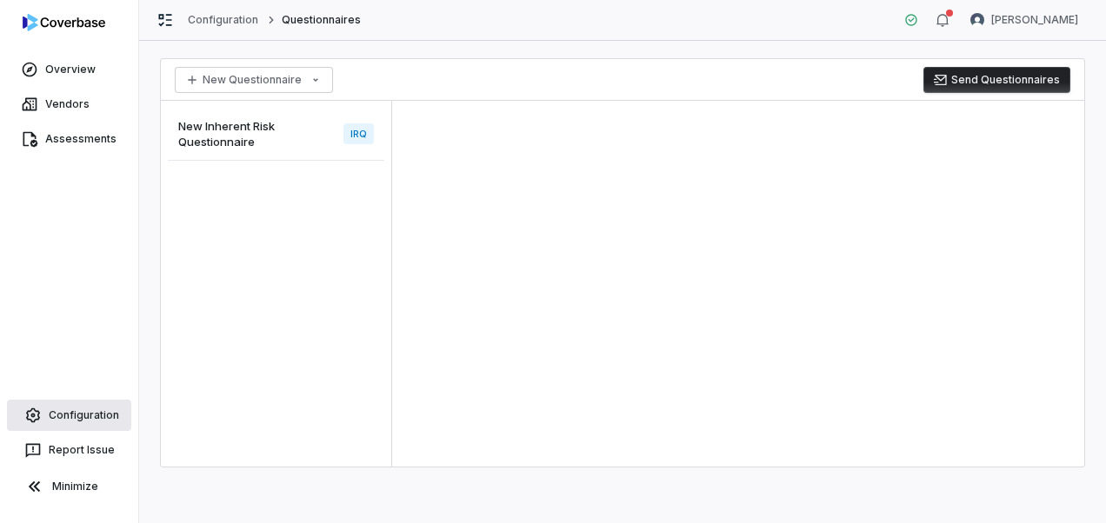
click at [70, 419] on link "Configuration" at bounding box center [69, 415] width 124 height 31
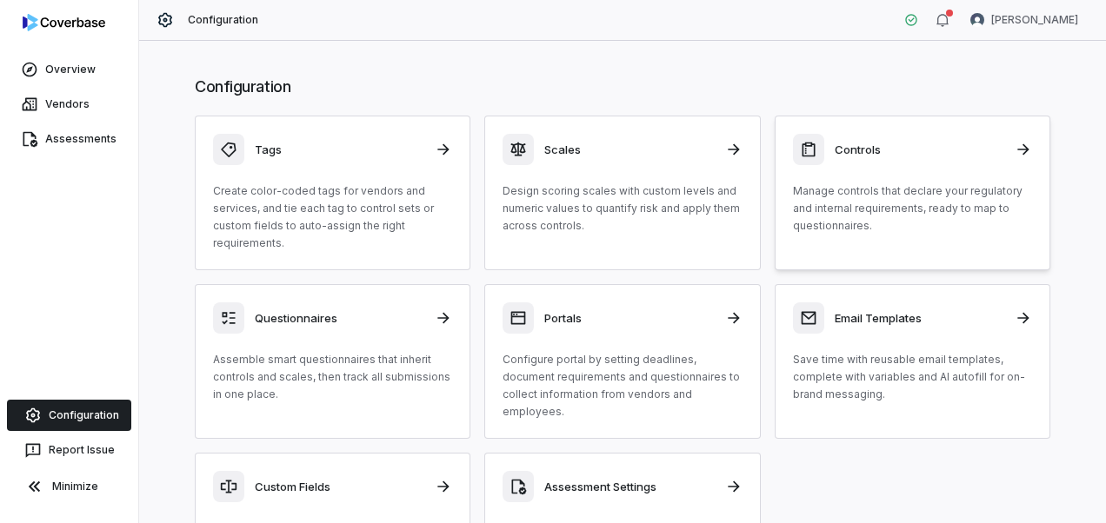
click at [805, 233] on p "Manage controls that declare your regulatory and internal requirements, ready t…" at bounding box center [912, 209] width 239 height 52
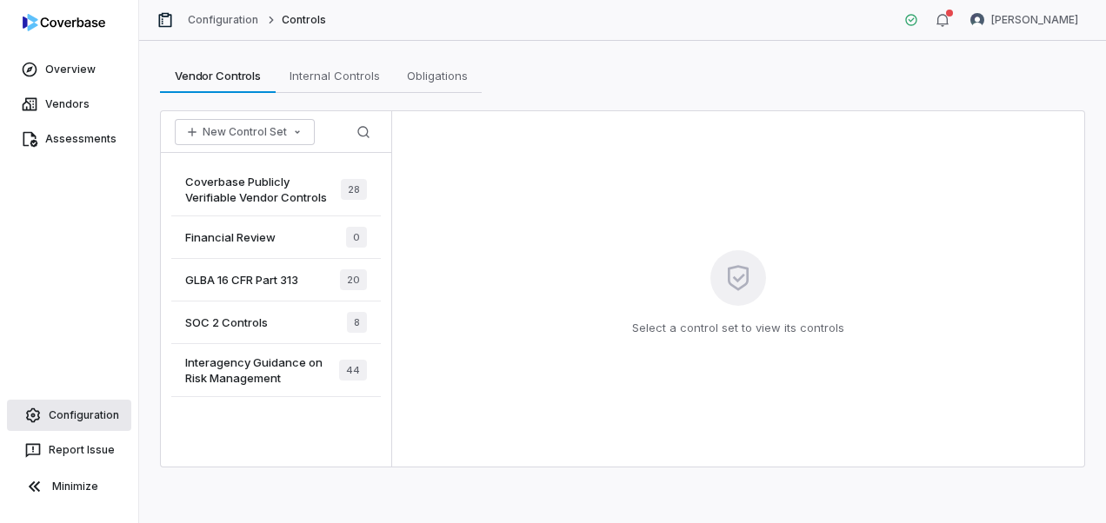
click at [97, 414] on link "Configuration" at bounding box center [69, 415] width 124 height 31
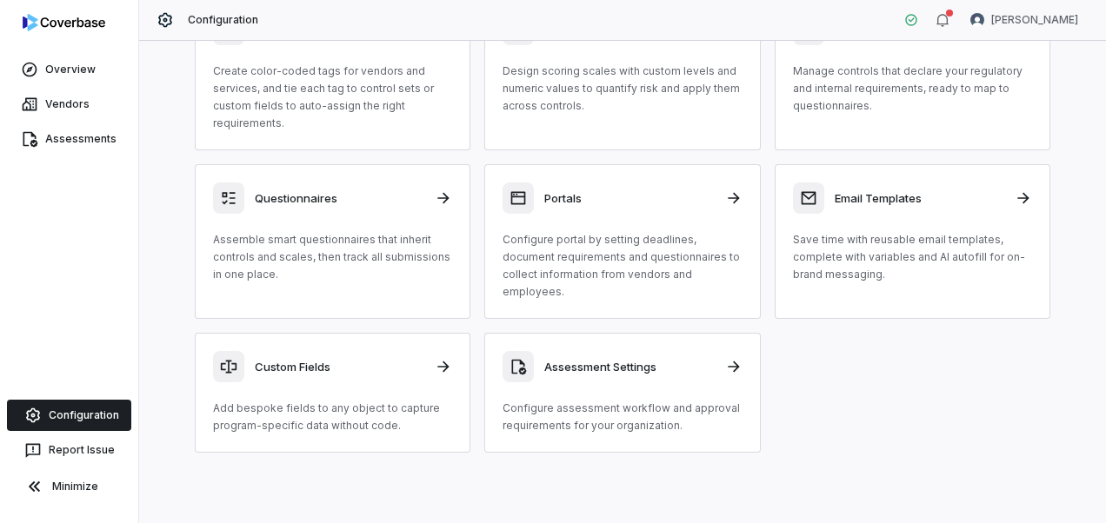
scroll to position [120, 0]
click at [698, 410] on p "Configure assessment workflow and approval requirements for your organization." at bounding box center [622, 417] width 239 height 35
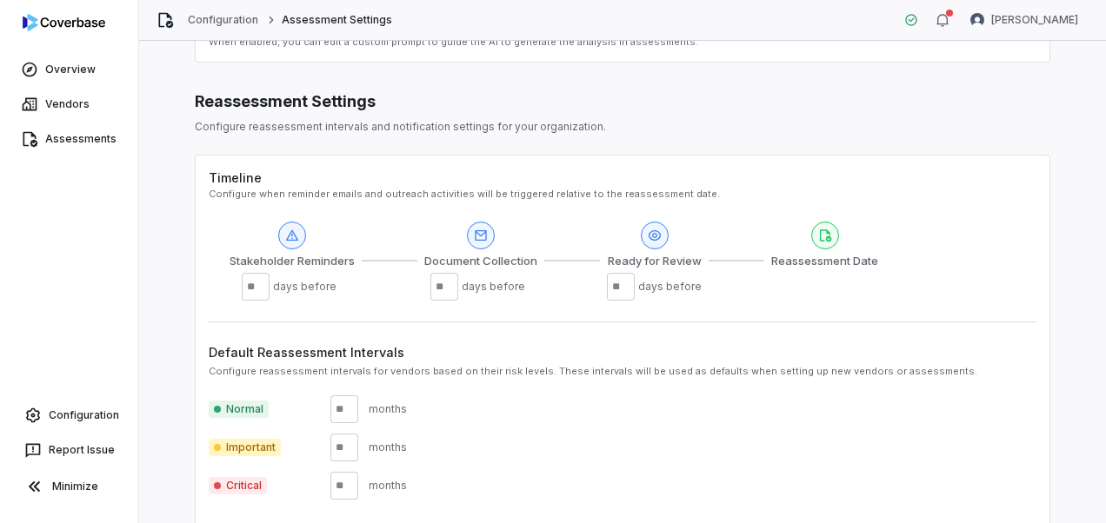
scroll to position [435, 0]
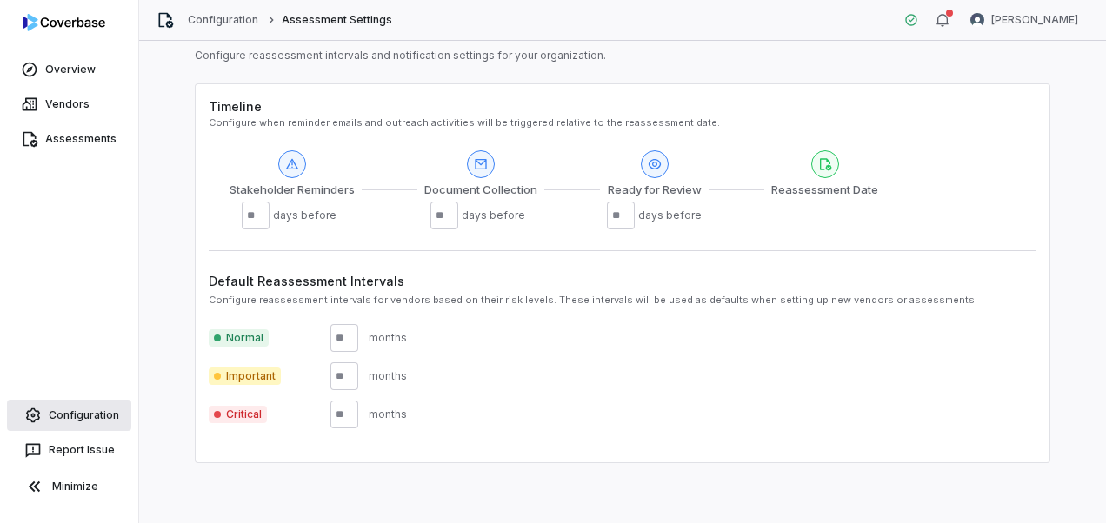
click at [86, 406] on link "Configuration" at bounding box center [69, 415] width 124 height 31
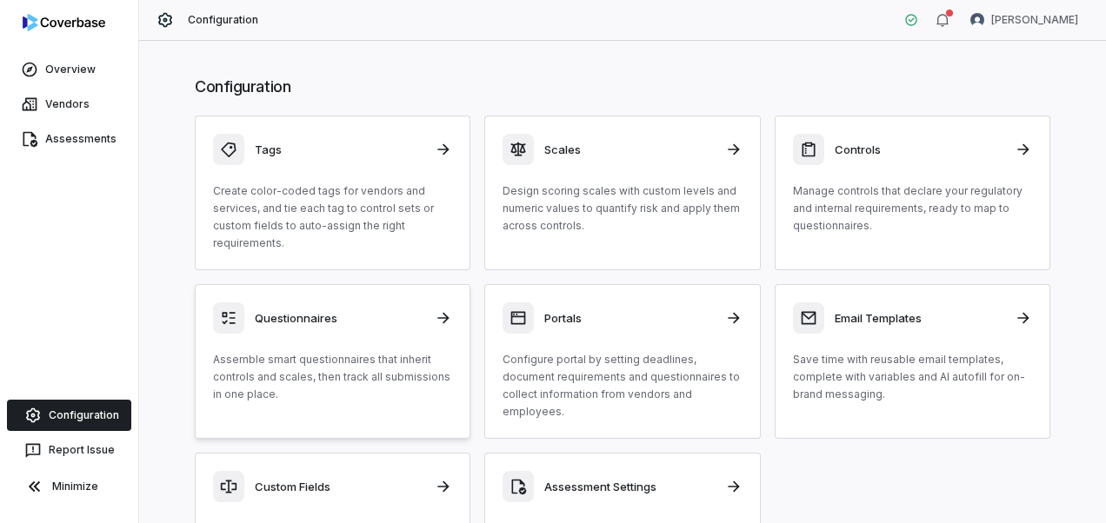
click at [240, 381] on p "Assemble smart questionnaires that inherit controls and scales, then track all …" at bounding box center [332, 377] width 239 height 52
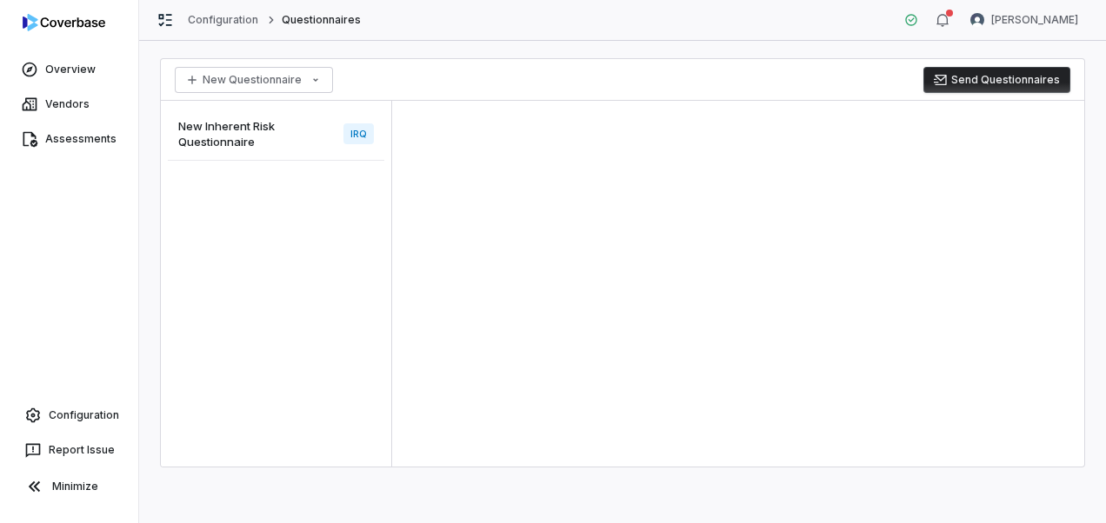
click at [227, 137] on span "New Inherent Risk Questionnaire" at bounding box center [257, 133] width 158 height 31
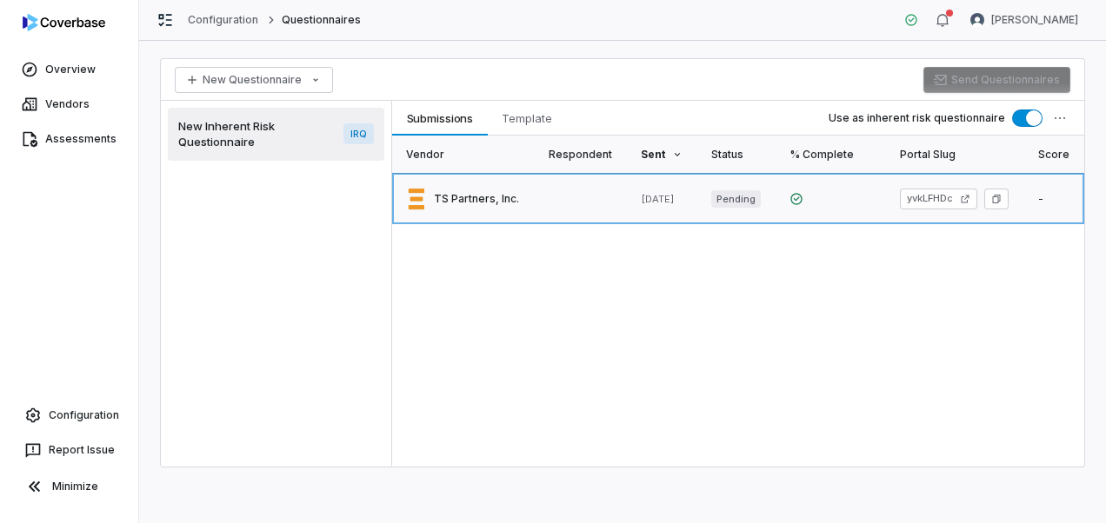
click at [470, 203] on link at bounding box center [463, 198] width 143 height 51
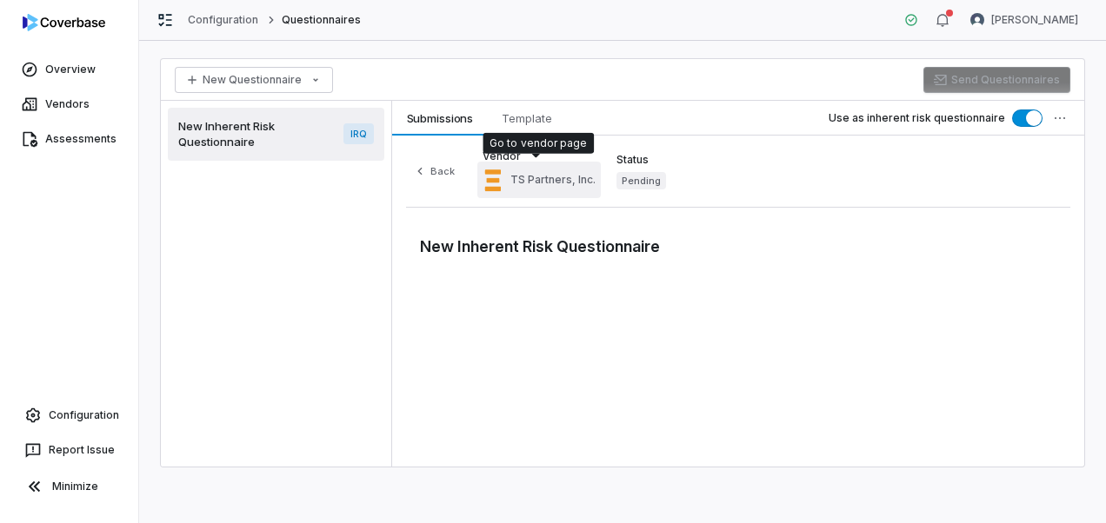
click at [578, 174] on span "TS Partners, Inc." at bounding box center [552, 180] width 85 height 14
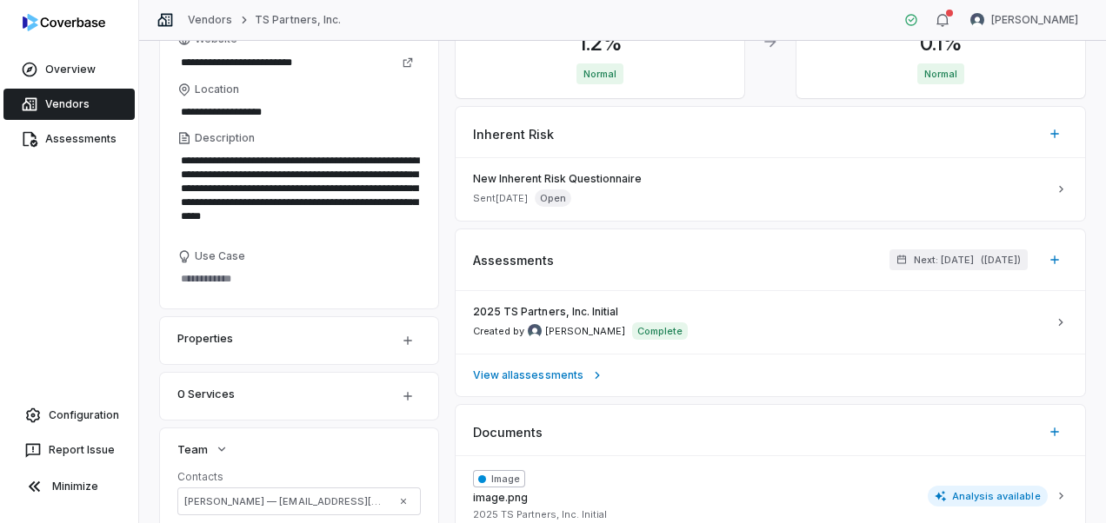
scroll to position [174, 0]
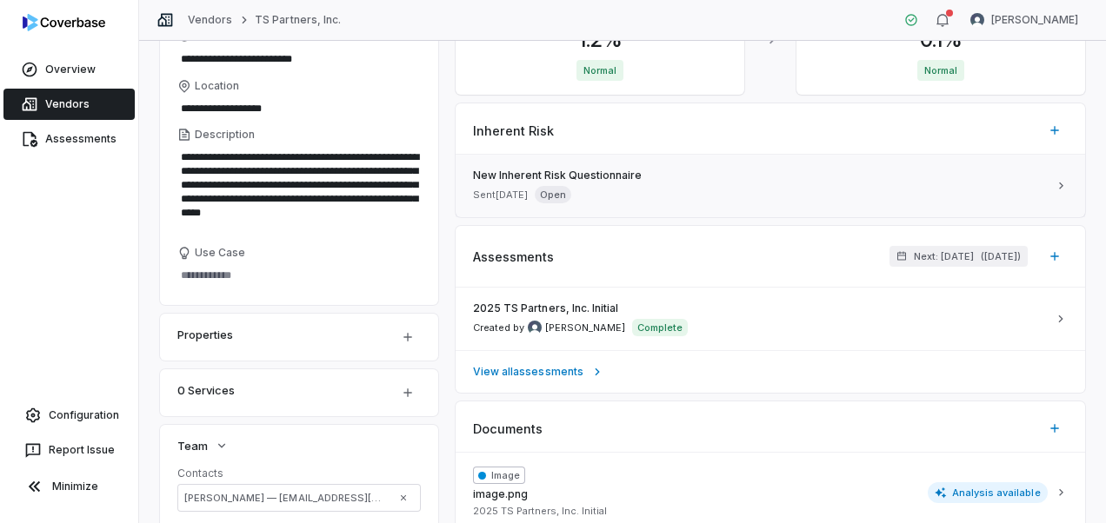
click at [1047, 177] on link "New Inherent Risk Questionnaire Sent Aug 1, 2025 Open" at bounding box center [771, 186] width 630 height 63
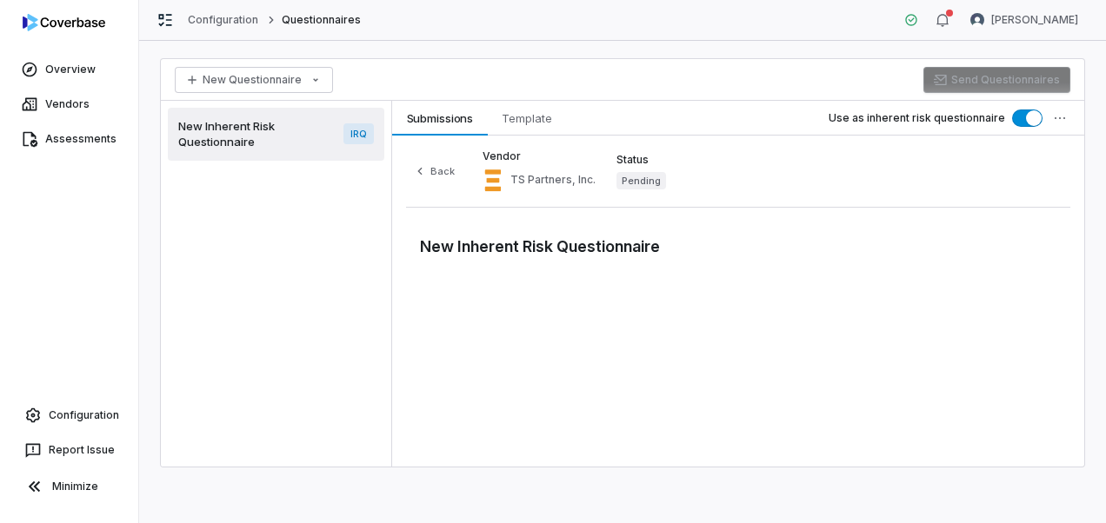
click at [970, 328] on div "Back Vendor TS Partners, Inc. Status Pending New Inherent Risk Questionnaire" at bounding box center [738, 301] width 692 height 331
click at [80, 77] on link "Overview" at bounding box center [68, 69] width 131 height 31
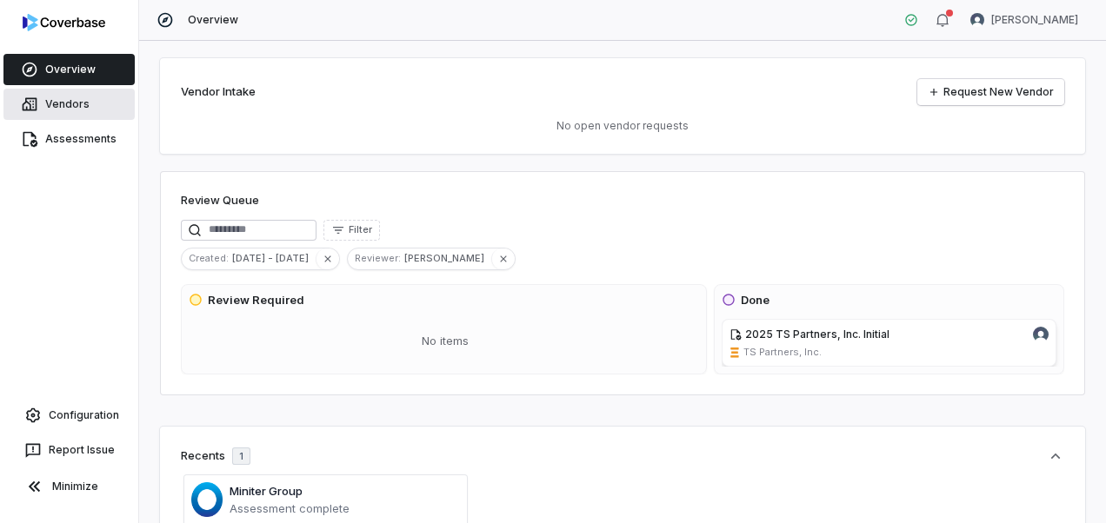
click at [110, 104] on link "Vendors" at bounding box center [68, 104] width 131 height 31
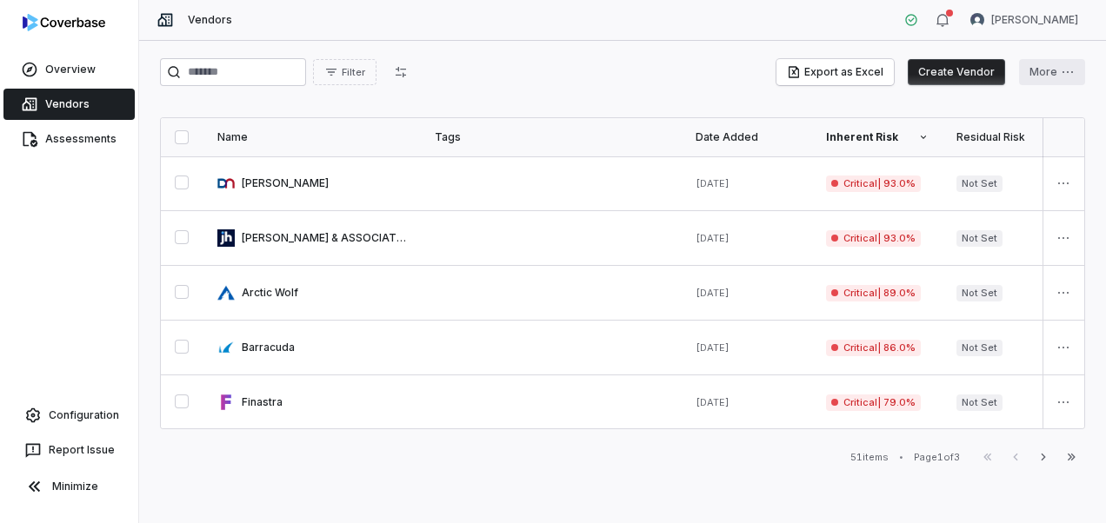
click at [1073, 72] on html "Overview Vendors Assessments Configuration Report Issue Minimize Vendors Shanno…" at bounding box center [553, 261] width 1106 height 523
click at [1057, 143] on div "Export Services" at bounding box center [1002, 137] width 152 height 28
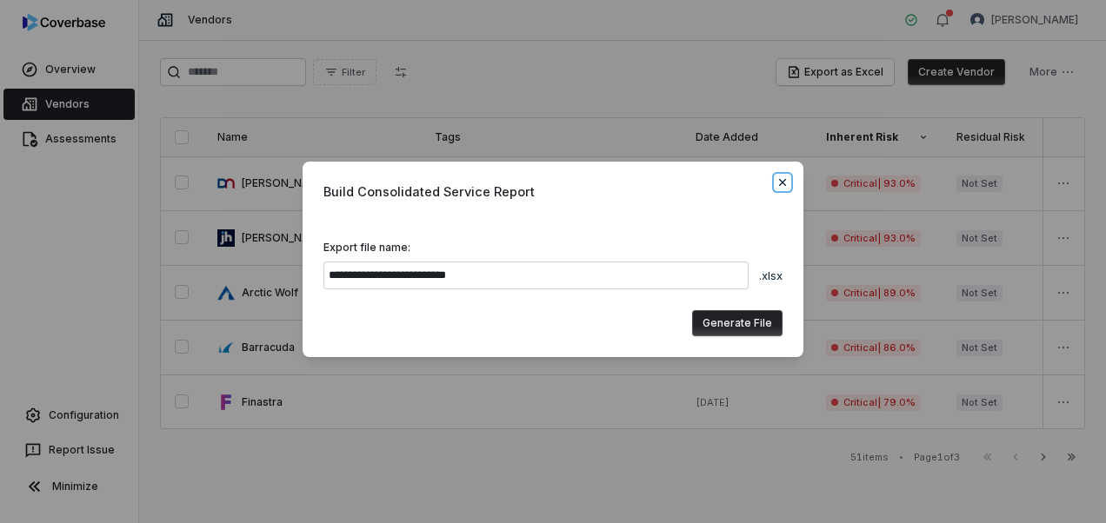
click at [788, 182] on icon "button" at bounding box center [783, 183] width 14 height 14
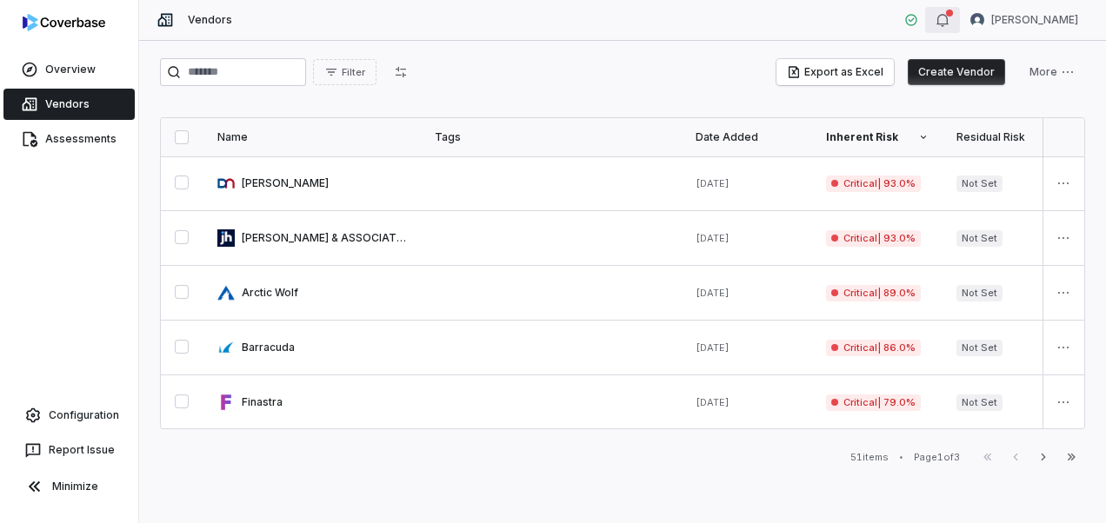
click at [952, 21] on button "button" at bounding box center [942, 20] width 35 height 26
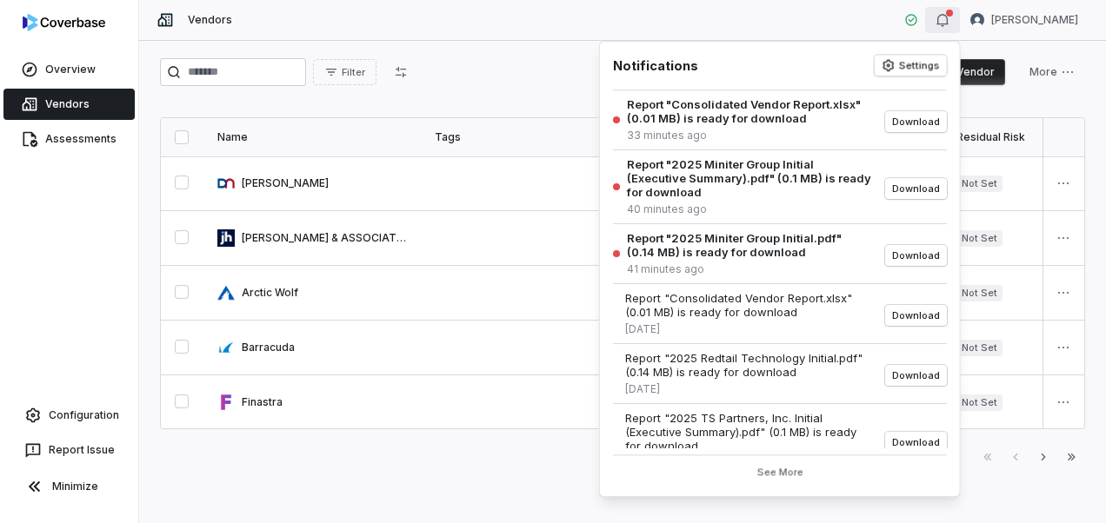
click at [843, 31] on div "Vendors Shannon LeBlanc" at bounding box center [622, 20] width 967 height 41
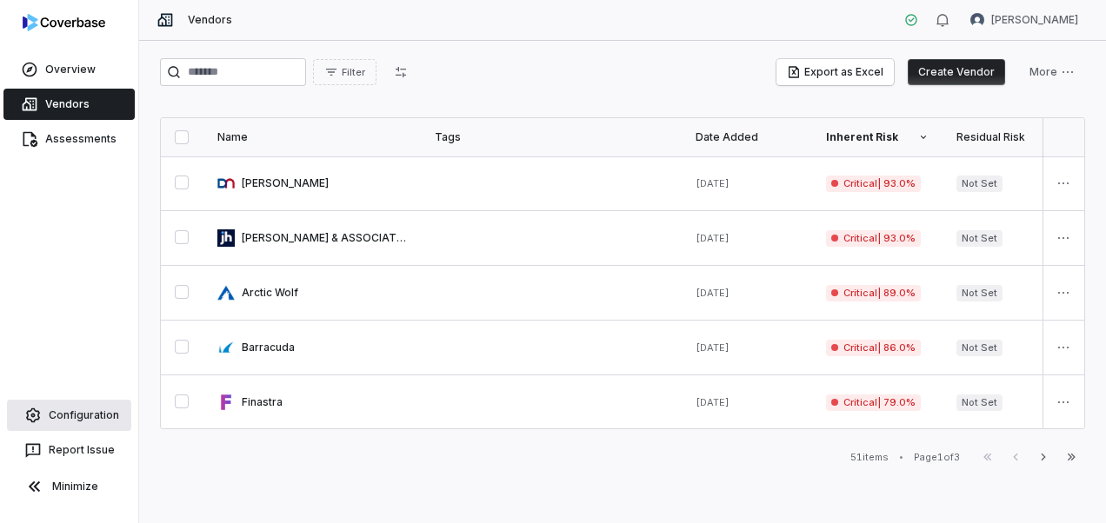
click at [96, 419] on link "Configuration" at bounding box center [69, 415] width 124 height 31
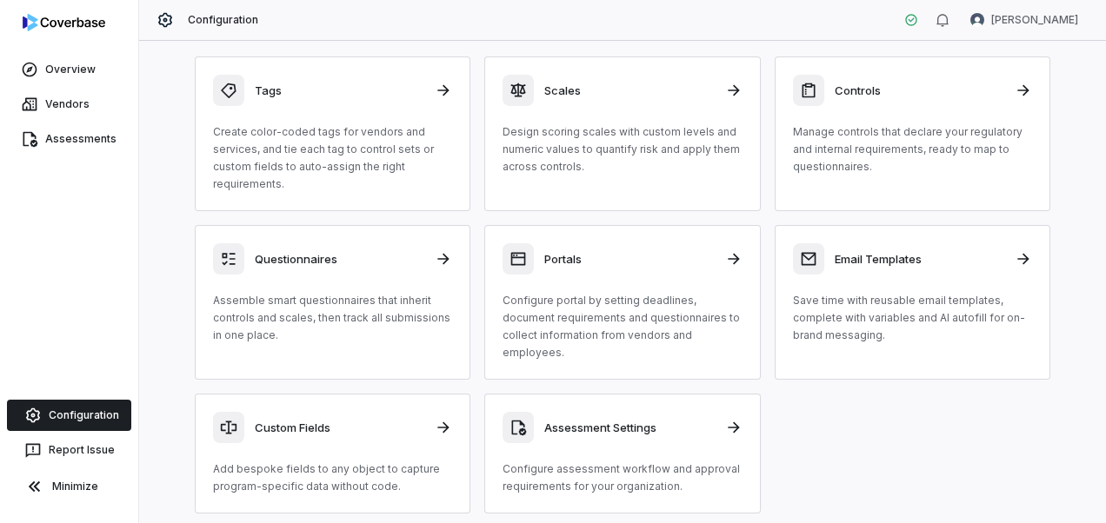
scroll to position [120, 0]
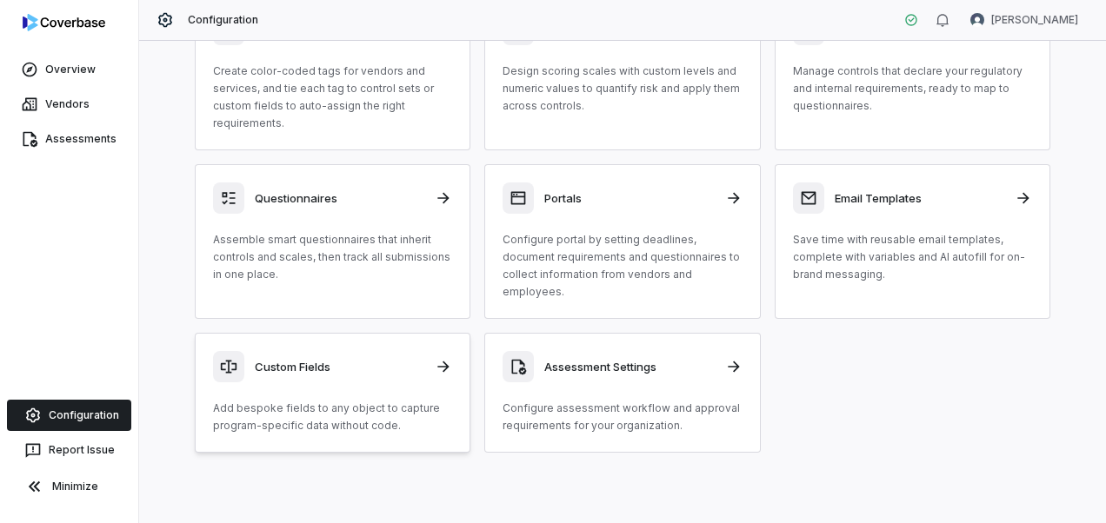
click at [322, 397] on div "Custom Fields Add bespoke fields to any object to capture program-specific data…" at bounding box center [332, 392] width 239 height 83
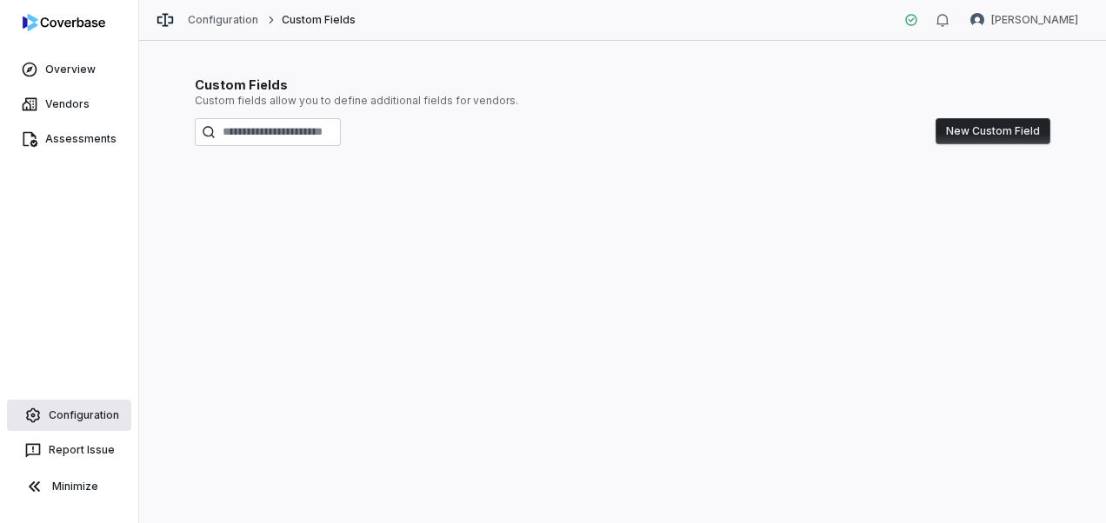
click at [108, 411] on link "Configuration" at bounding box center [69, 415] width 124 height 31
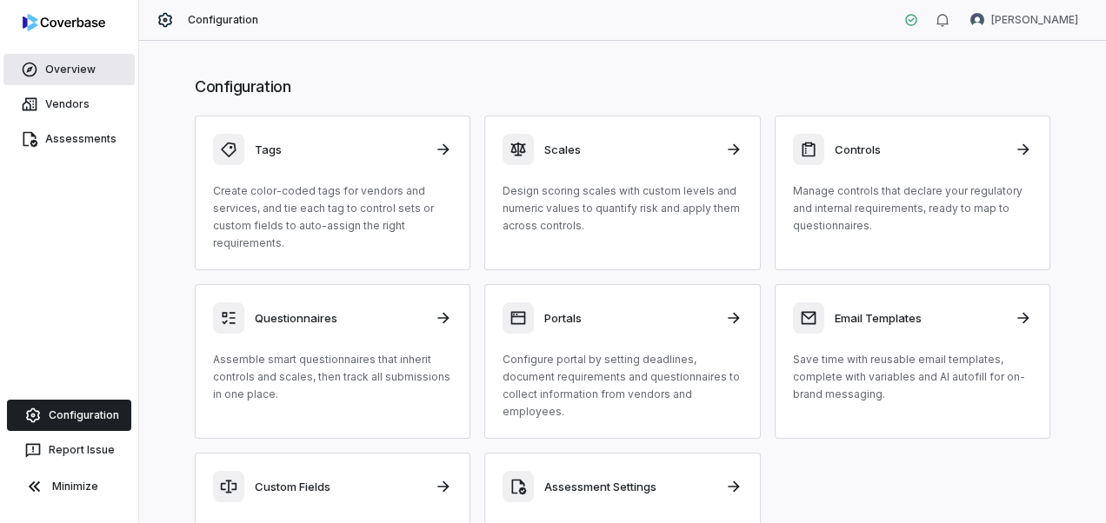
click at [70, 70] on link "Overview" at bounding box center [68, 69] width 131 height 31
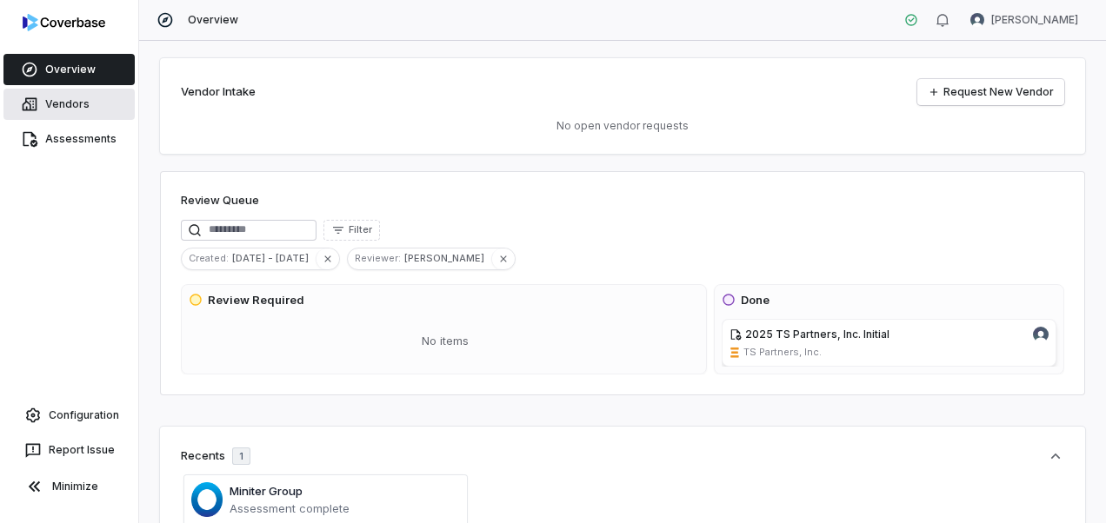
click at [70, 107] on link "Vendors" at bounding box center [68, 104] width 131 height 31
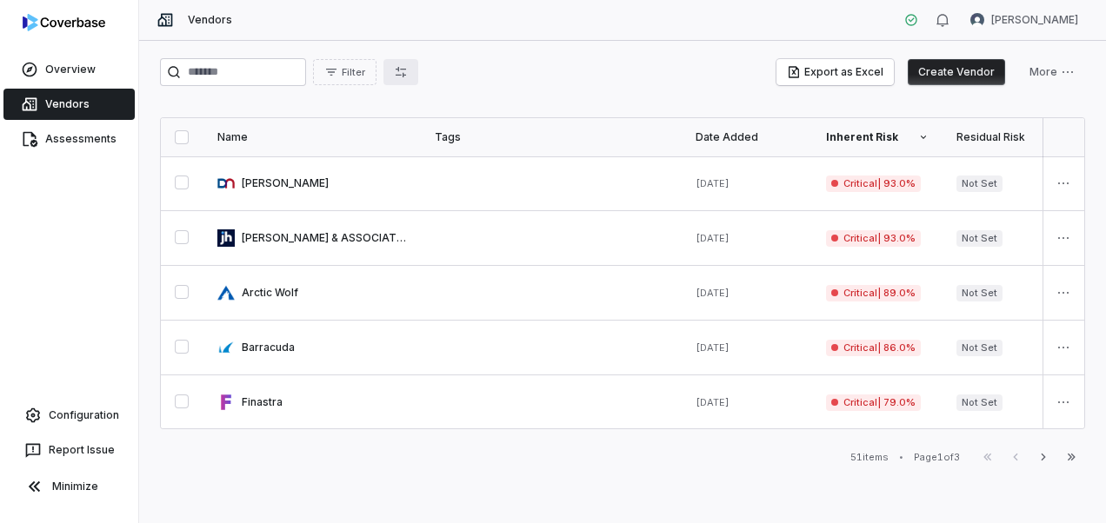
click at [418, 73] on button "button" at bounding box center [400, 72] width 35 height 26
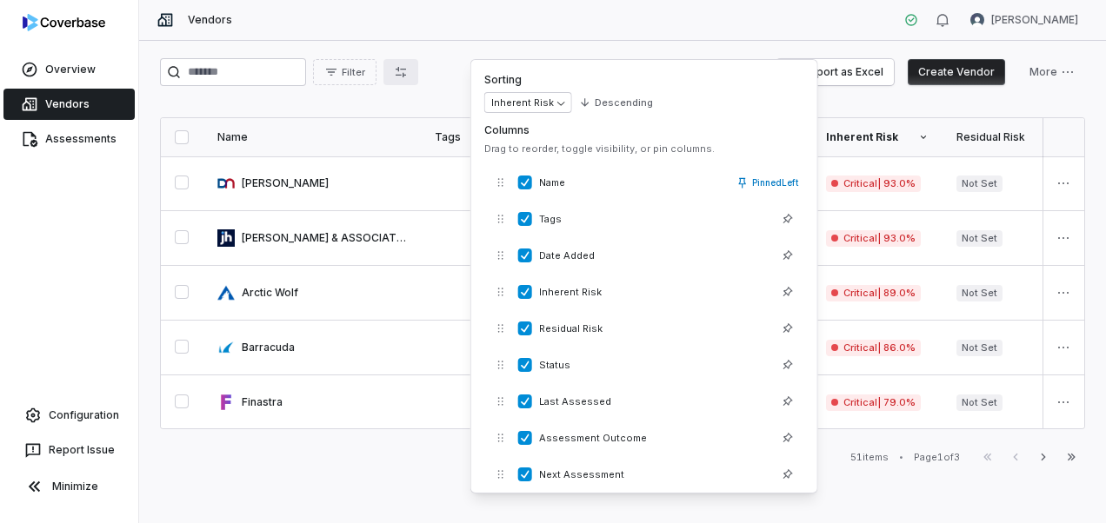
click at [443, 92] on div "Filter Export as Excel Create Vendor More Name Tags Date Added Inherent Risk Re…" at bounding box center [622, 282] width 967 height 483
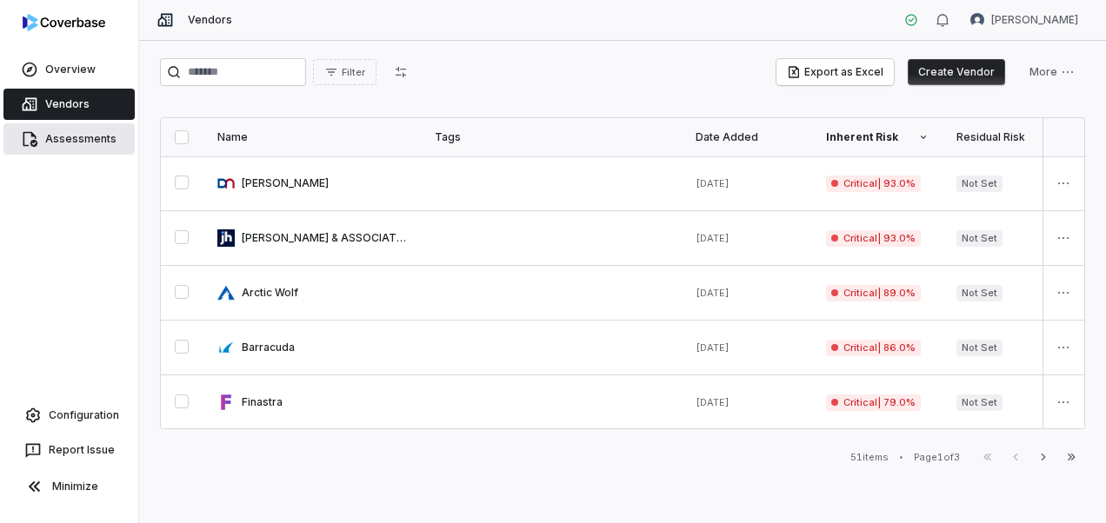
click at [75, 125] on link "Assessments" at bounding box center [68, 138] width 131 height 31
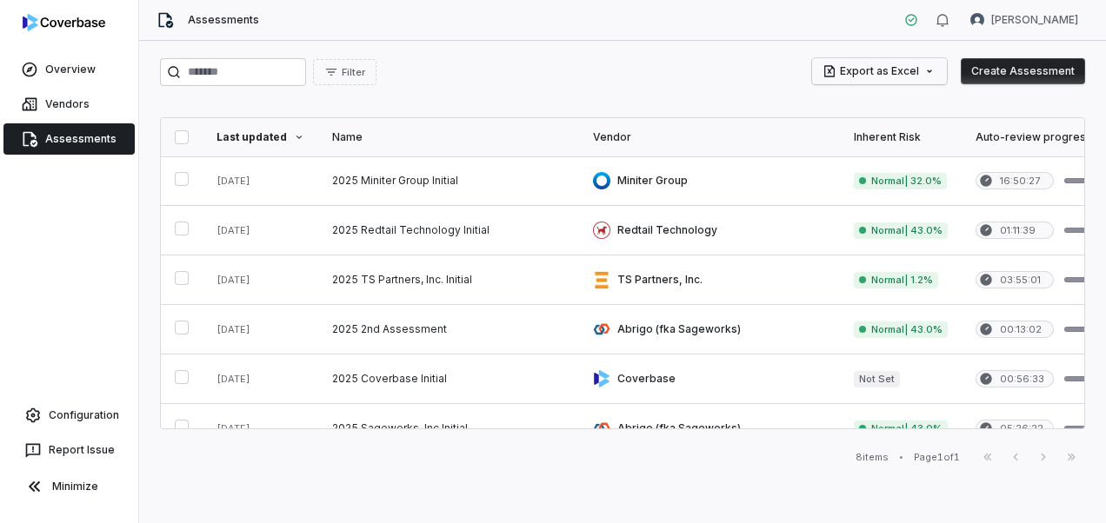
click at [891, 72] on html "Overview Vendors Assessments Configuration Report Issue Minimize Assessments Sh…" at bounding box center [553, 261] width 1106 height 523
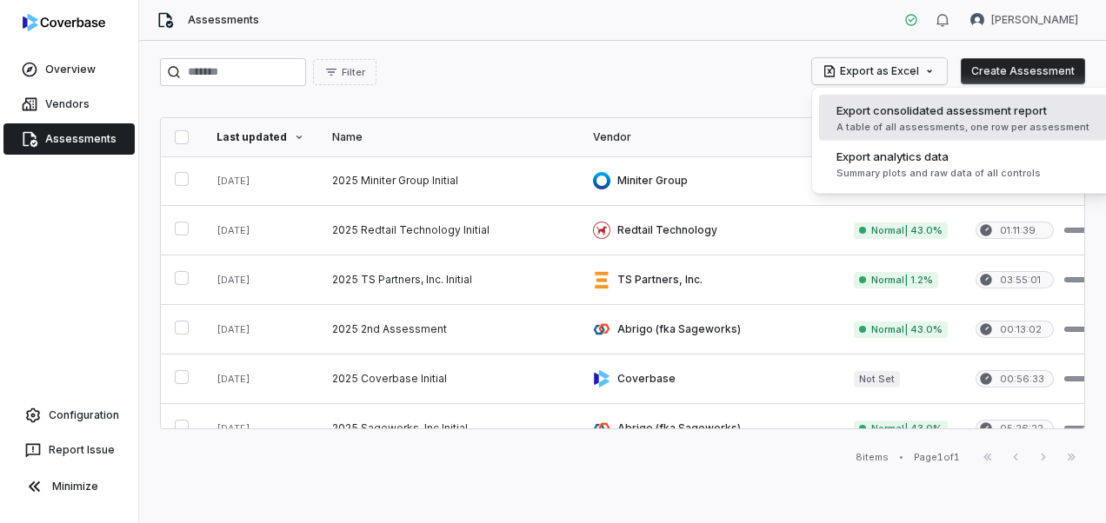
click at [863, 106] on span "Export consolidated assessment report" at bounding box center [941, 110] width 210 height 17
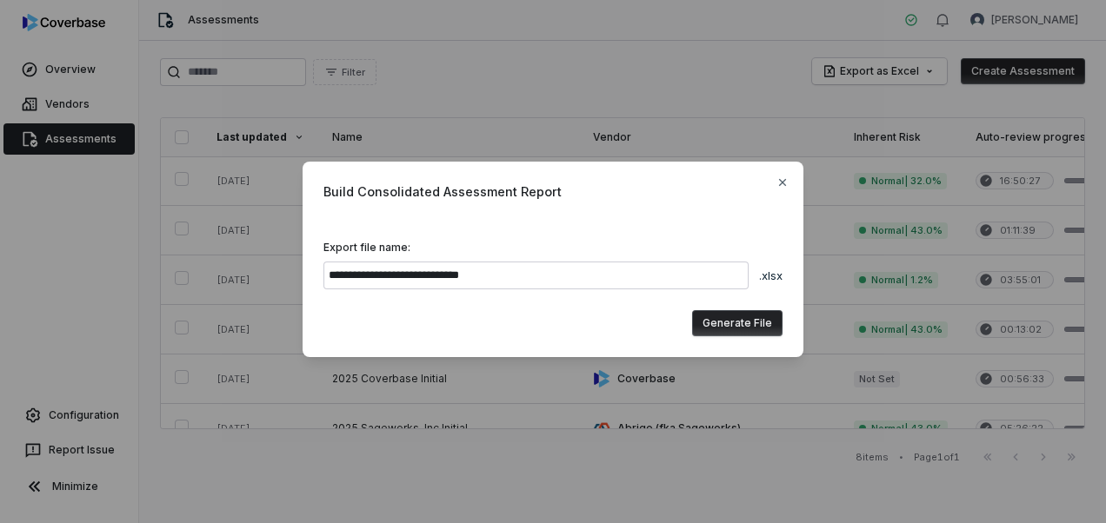
click at [739, 321] on button "Generate File" at bounding box center [737, 323] width 90 height 26
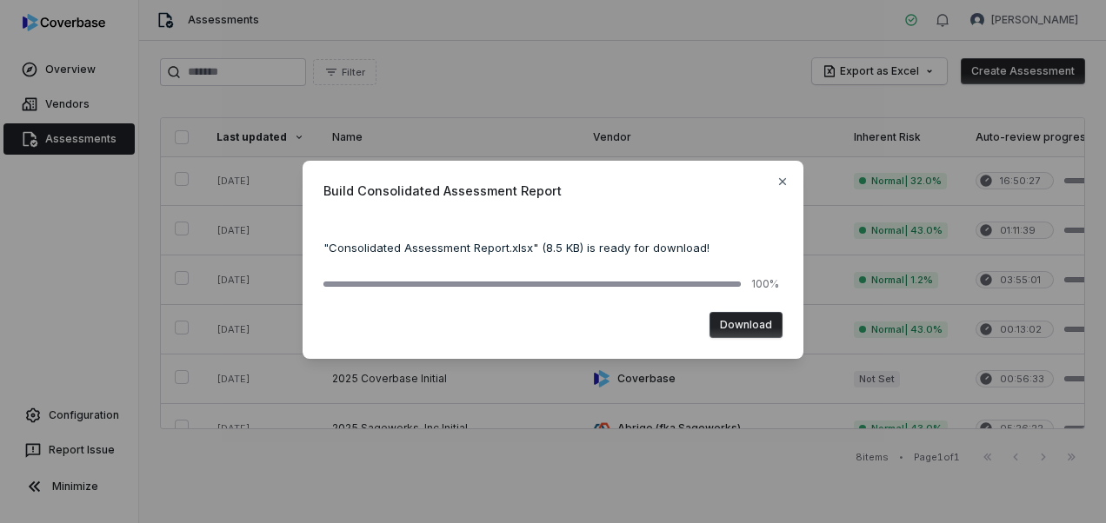
click at [739, 320] on button "Download" at bounding box center [746, 325] width 73 height 26
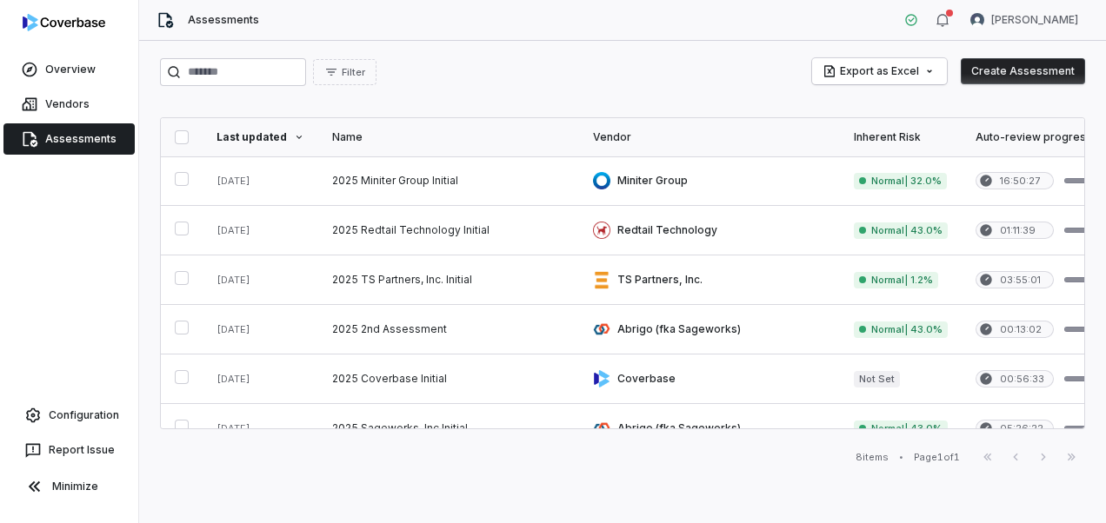
click at [617, 95] on div "Filter Export as Excel Create Assessment Last updated Name Vendor Inherent Risk…" at bounding box center [622, 282] width 967 height 483
click at [869, 70] on html "Overview Vendors Assessments Configuration Report Issue Minimize Assessments Sh…" at bounding box center [553, 261] width 1106 height 523
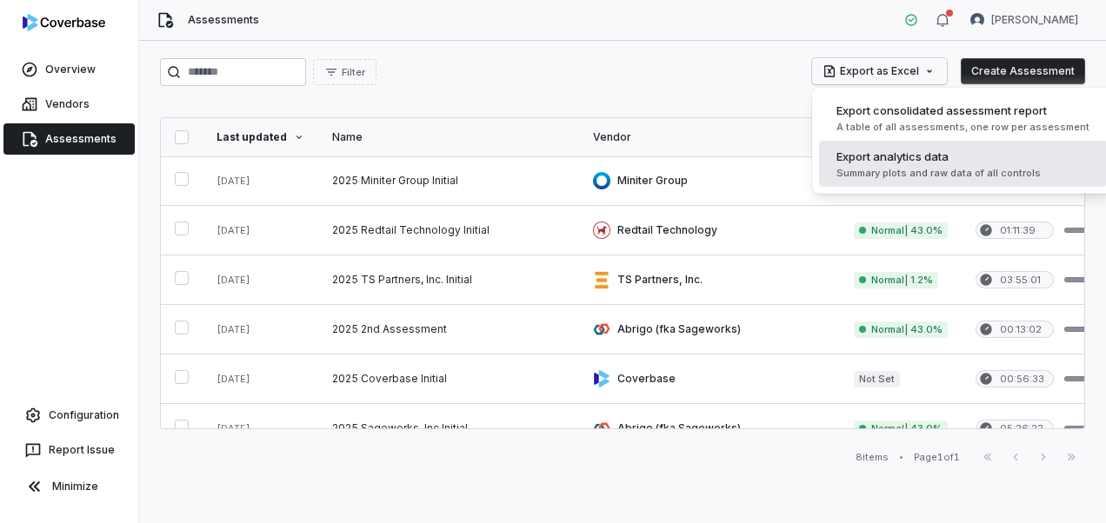
click at [845, 162] on span "Export analytics data" at bounding box center [892, 156] width 112 height 17
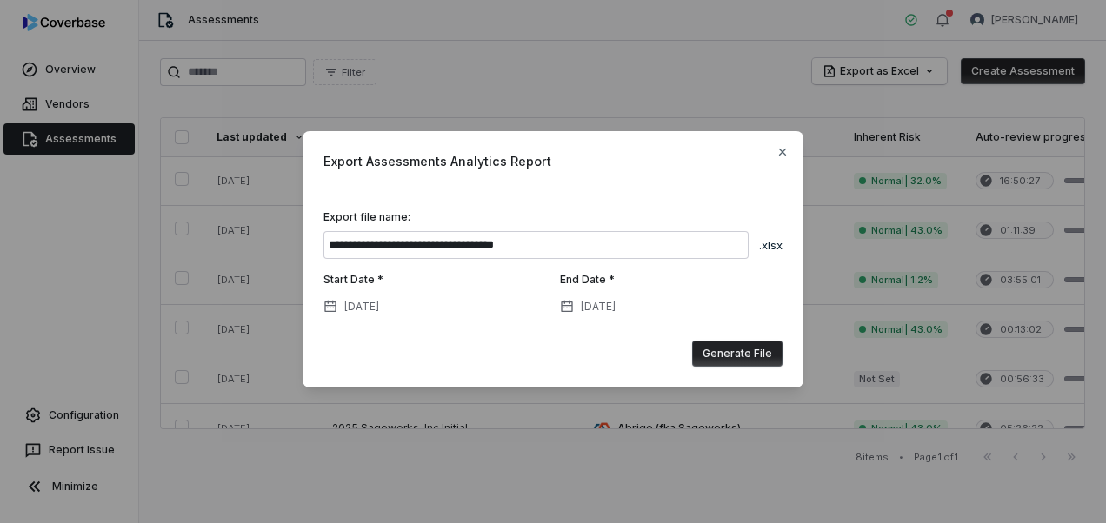
click at [755, 346] on button "Generate File" at bounding box center [737, 354] width 90 height 26
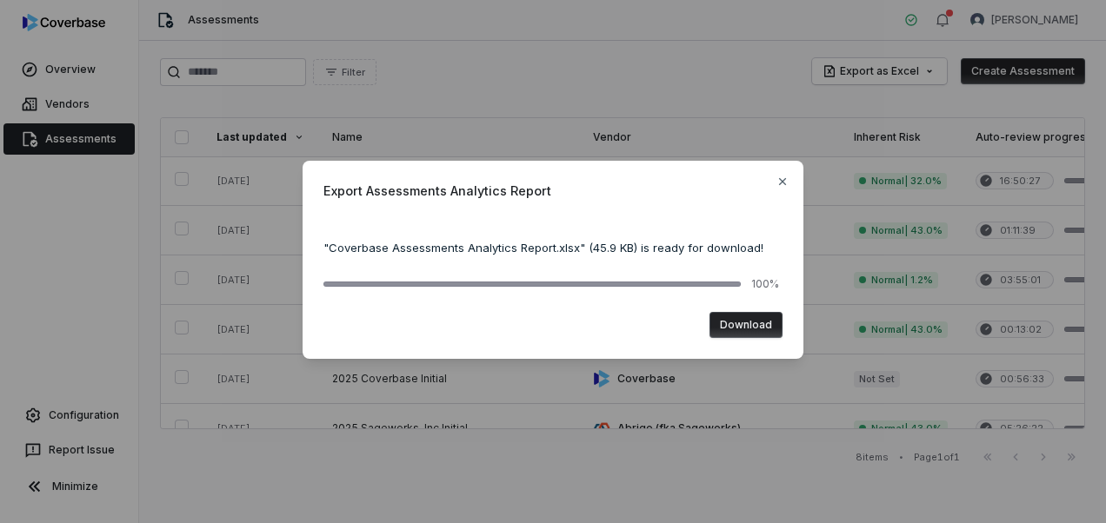
click at [747, 322] on button "Download" at bounding box center [746, 325] width 73 height 26
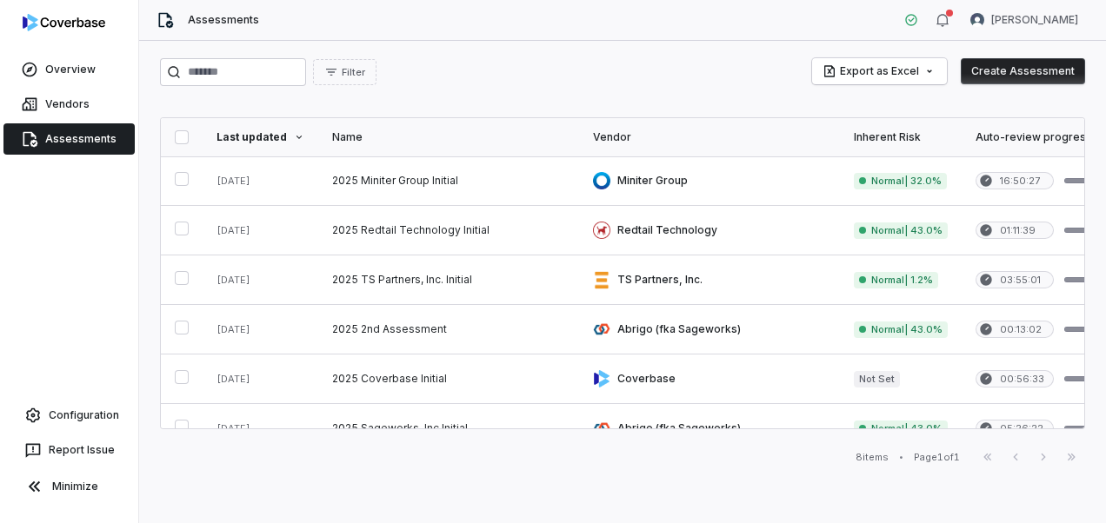
click at [563, 85] on div "Filter Export as Excel Create Assessment Last updated Name Vendor Inherent Risk…" at bounding box center [622, 282] width 967 height 483
click at [75, 106] on link "Vendors" at bounding box center [68, 104] width 131 height 31
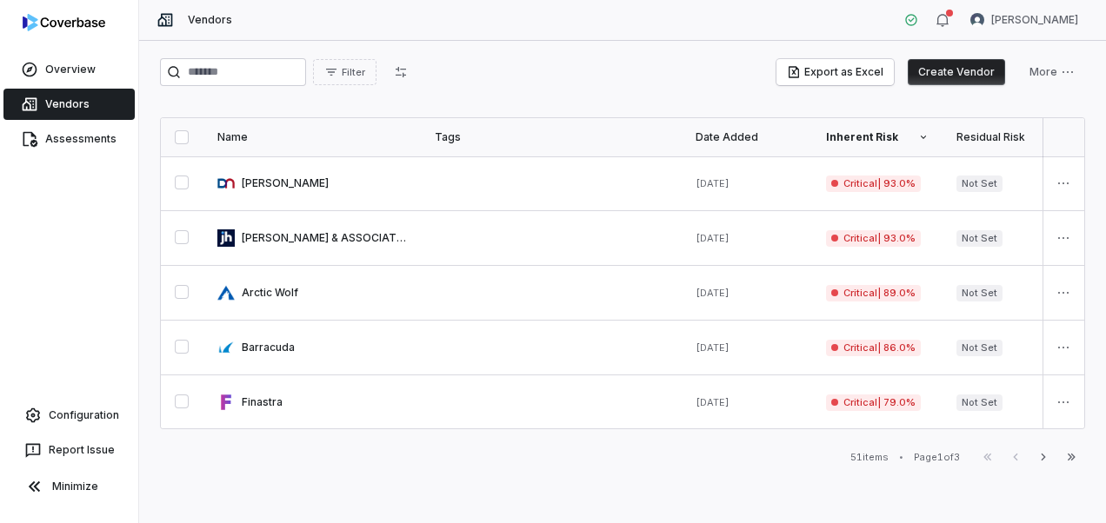
click at [181, 133] on button "button" at bounding box center [182, 137] width 14 height 14
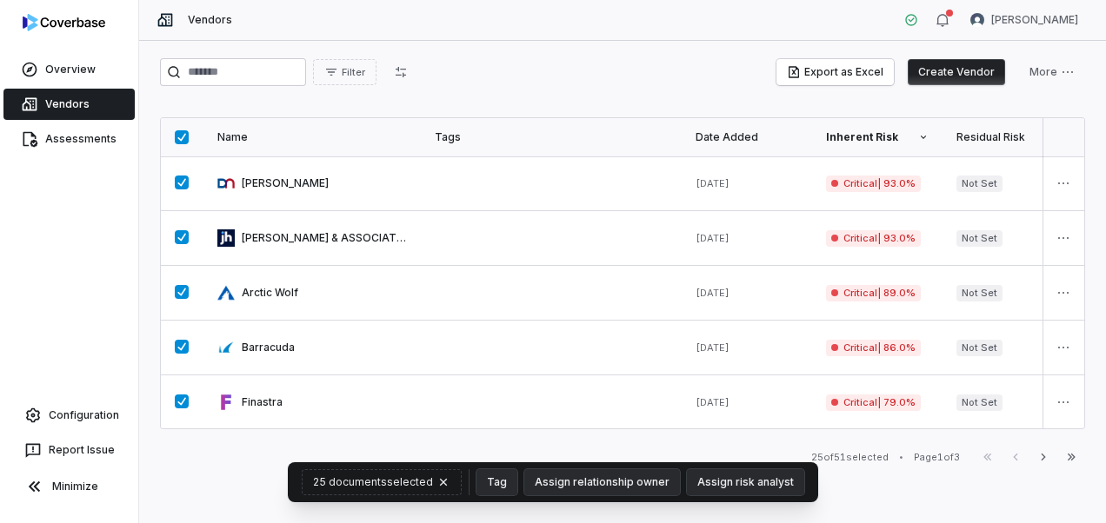
click at [843, 479] on div "Filter Export as Excel Create Vendor More Name Tags Date Added Inherent Risk Re…" at bounding box center [622, 282] width 967 height 483
click at [186, 136] on button "button" at bounding box center [182, 137] width 14 height 14
